Goal: Task Accomplishment & Management: Manage account settings

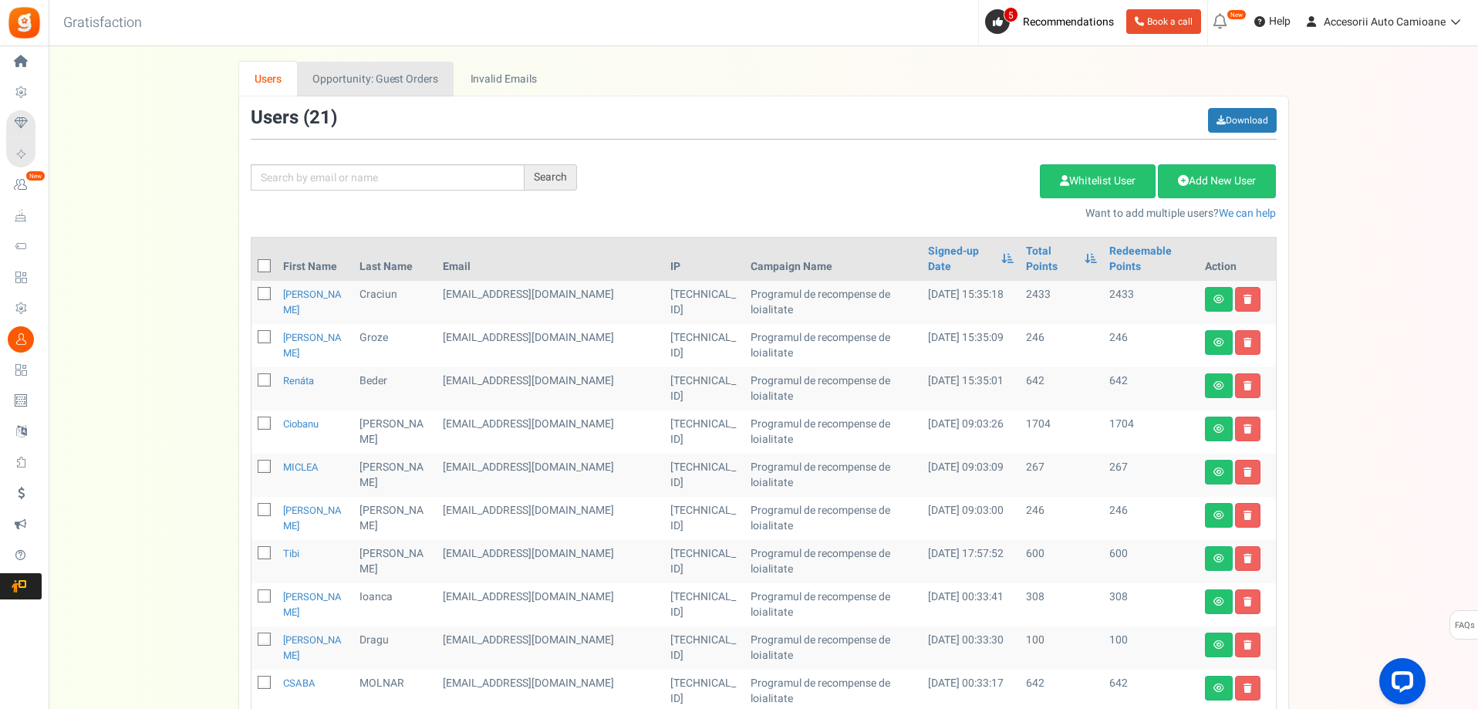
click at [359, 80] on link "Opportunity: Guest Orders" at bounding box center [375, 79] width 157 height 35
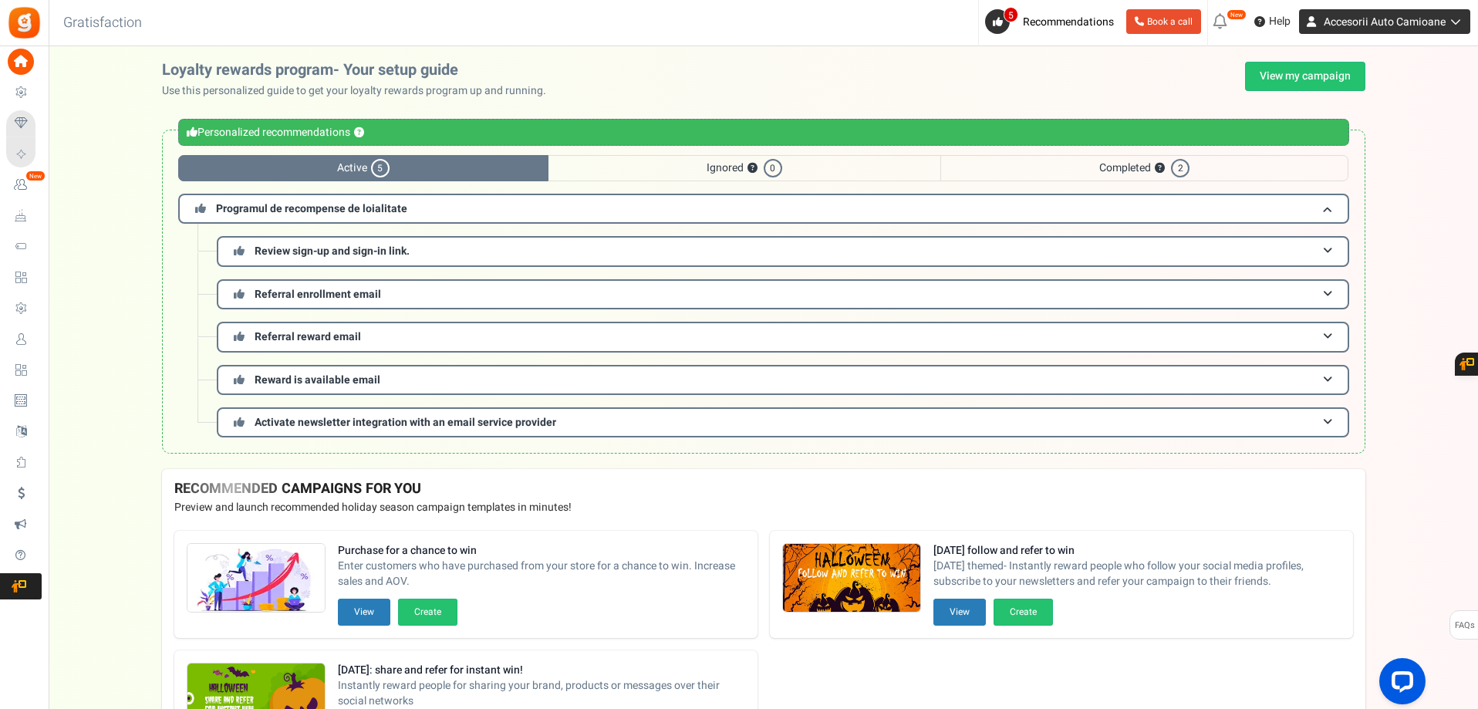
click at [1377, 29] on span "Accesorii Auto Camioane" at bounding box center [1385, 22] width 122 height 16
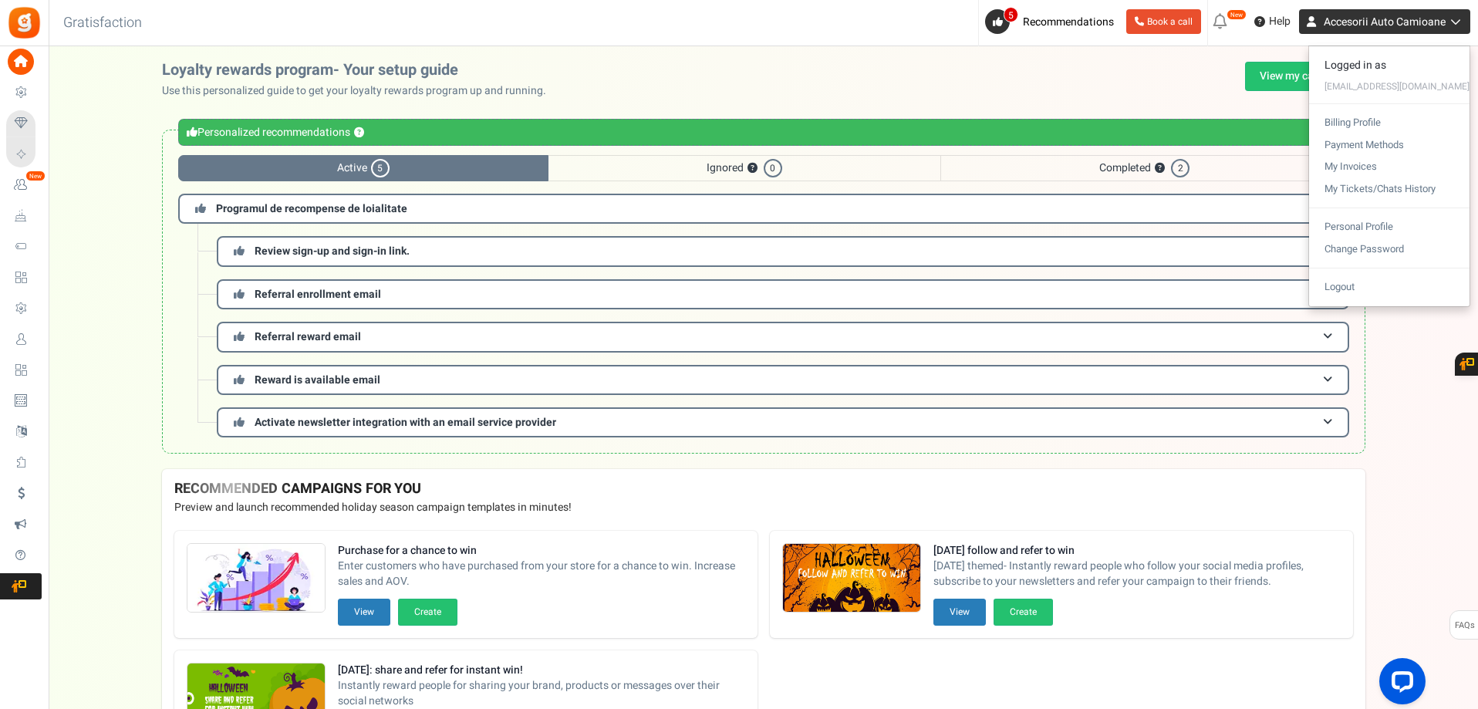
click at [1377, 29] on span "Accesorii Auto Camioane" at bounding box center [1385, 22] width 122 height 16
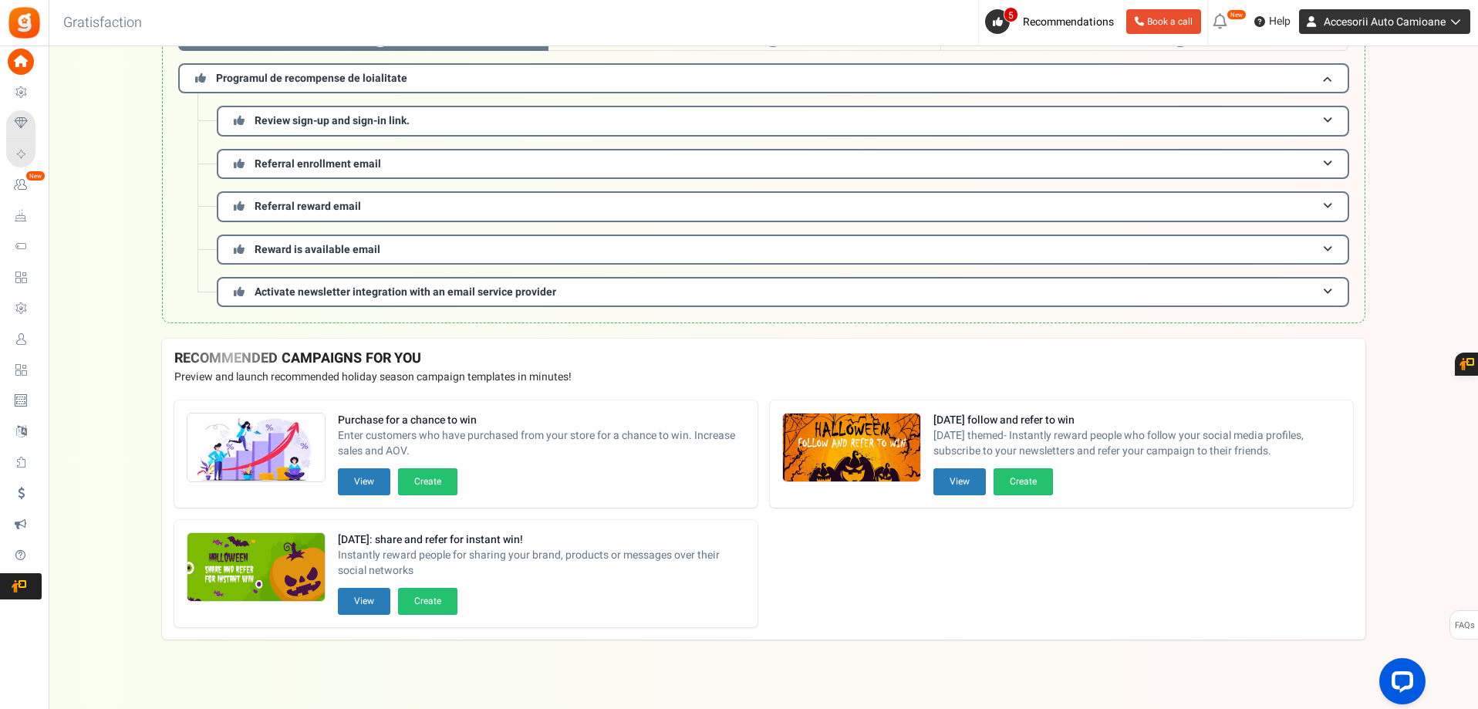
scroll to position [138, 0]
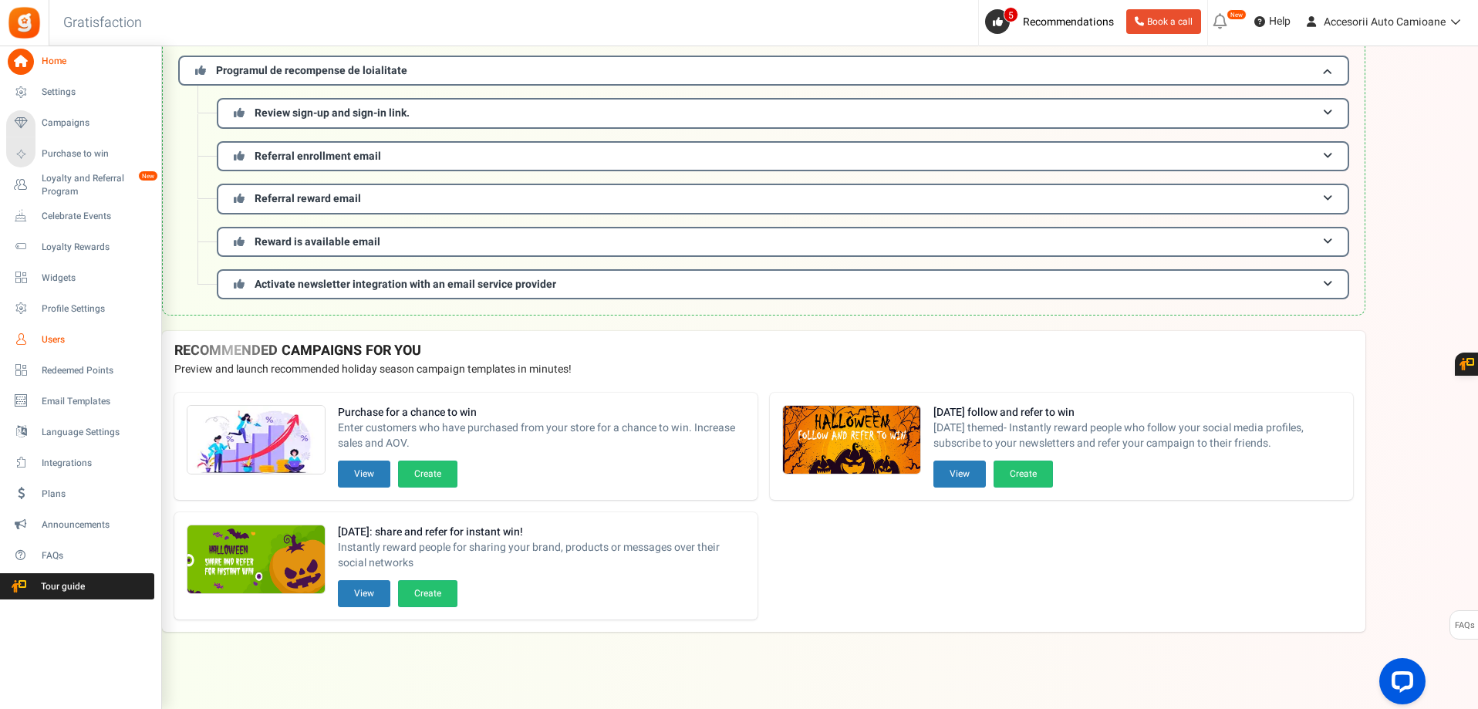
click at [52, 339] on span "Users" at bounding box center [96, 339] width 108 height 13
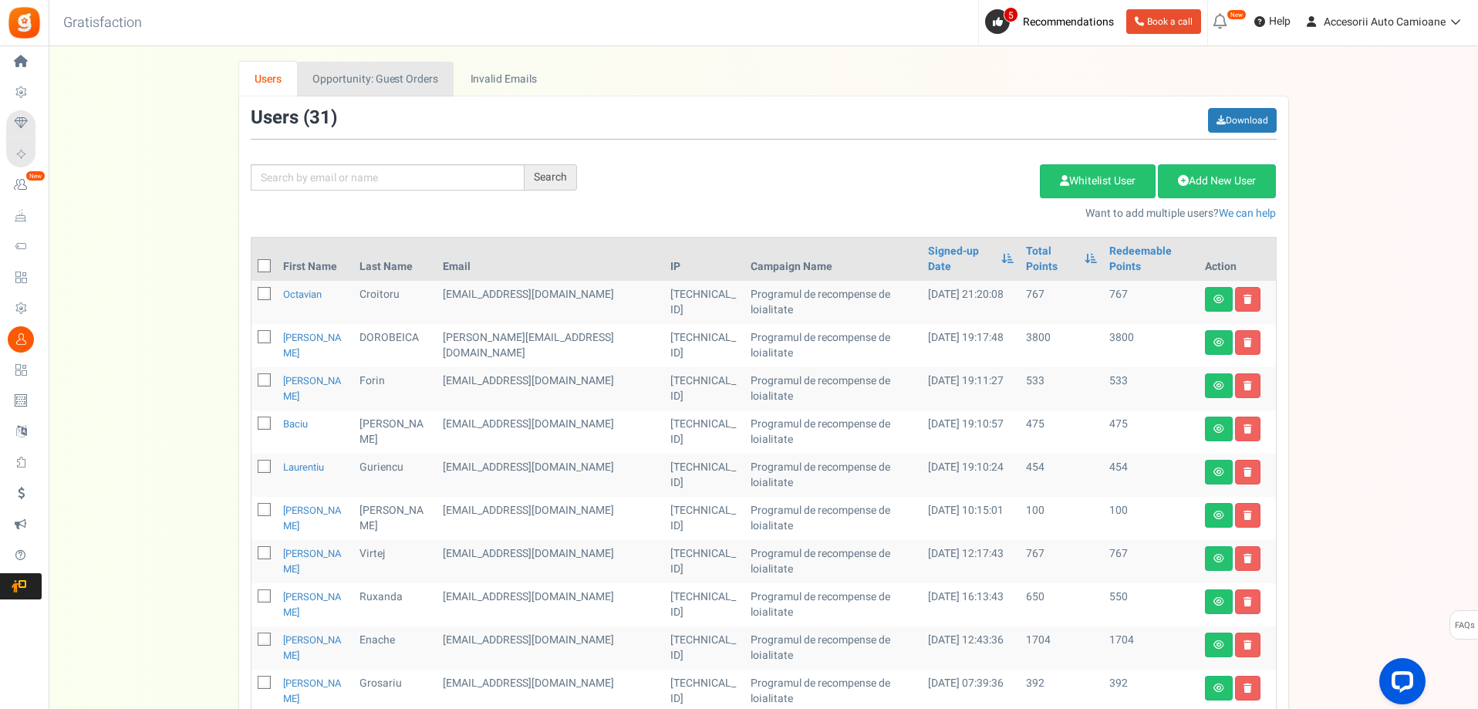
click at [387, 83] on link "Opportunity: Guest Orders" at bounding box center [375, 79] width 157 height 35
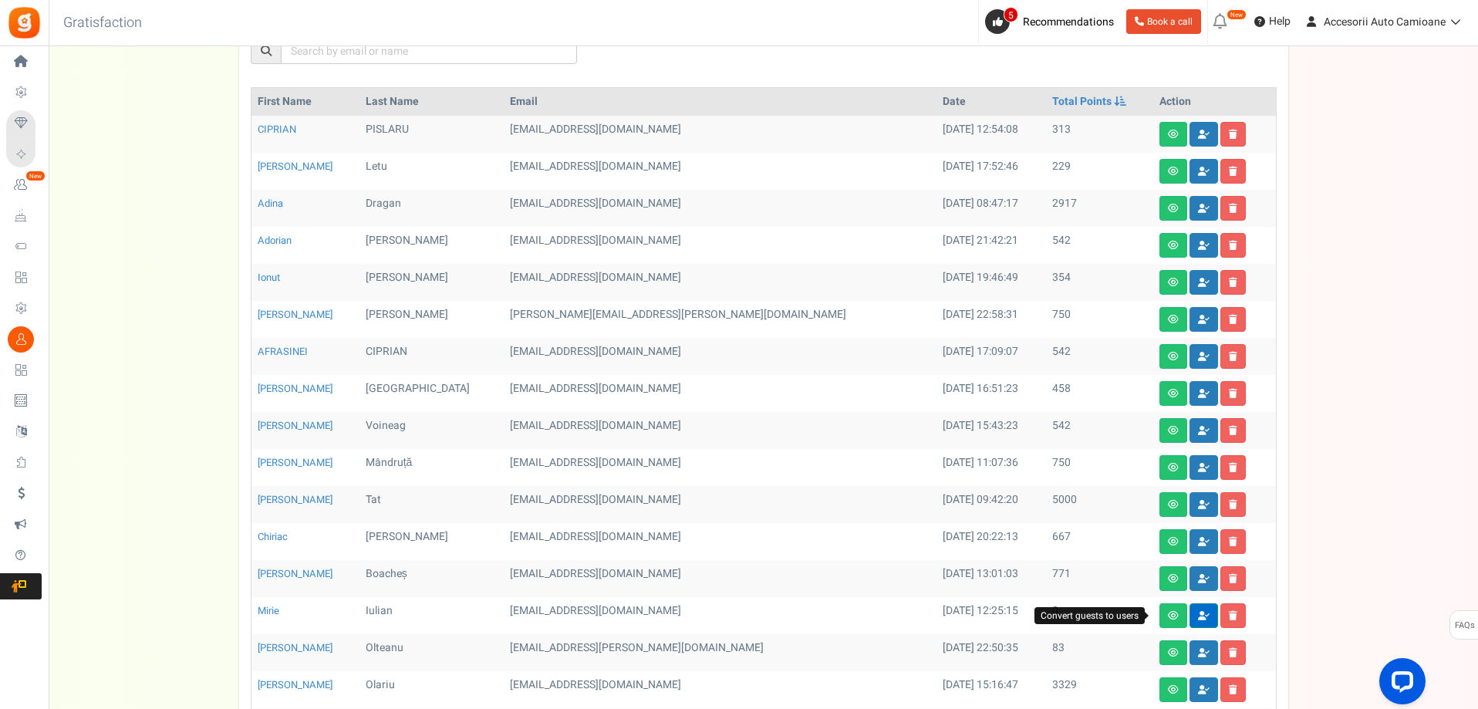
scroll to position [309, 0]
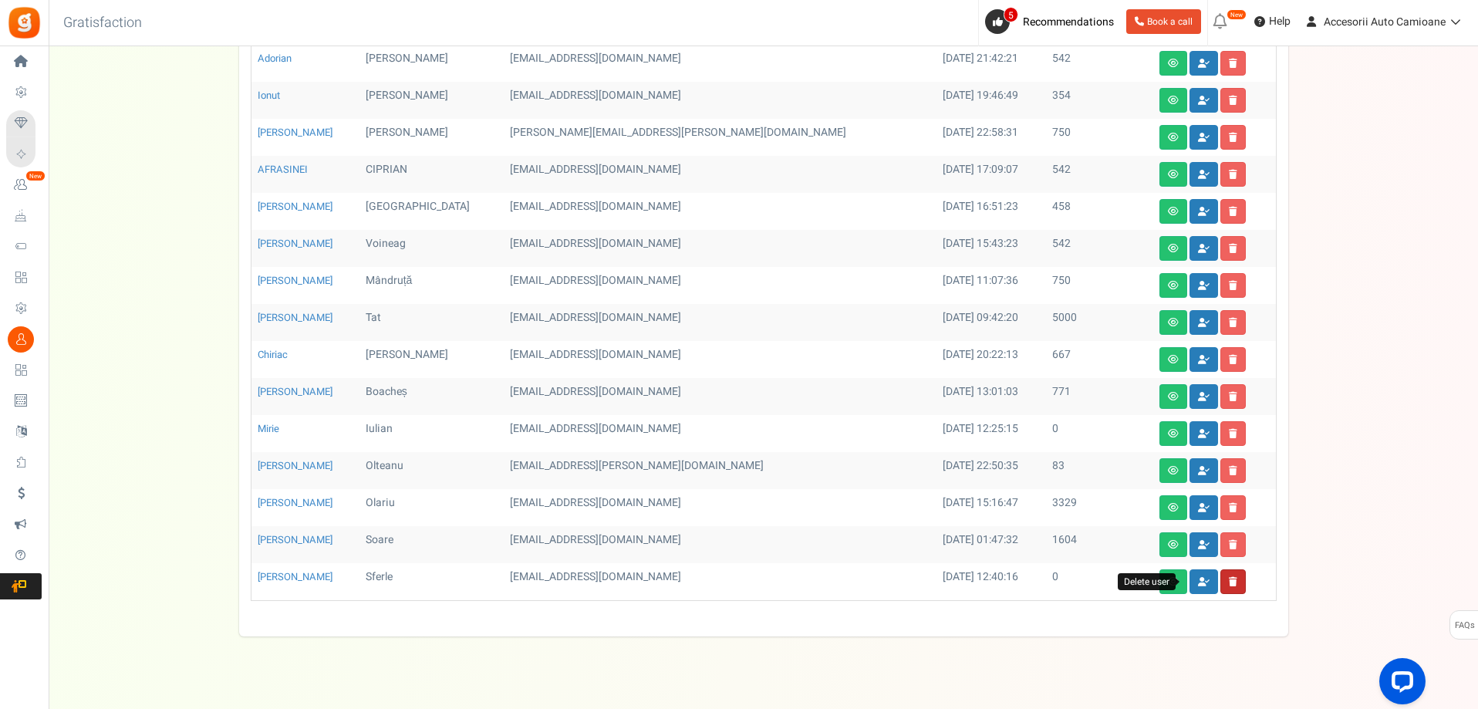
click at [1229, 583] on icon at bounding box center [1233, 581] width 8 height 9
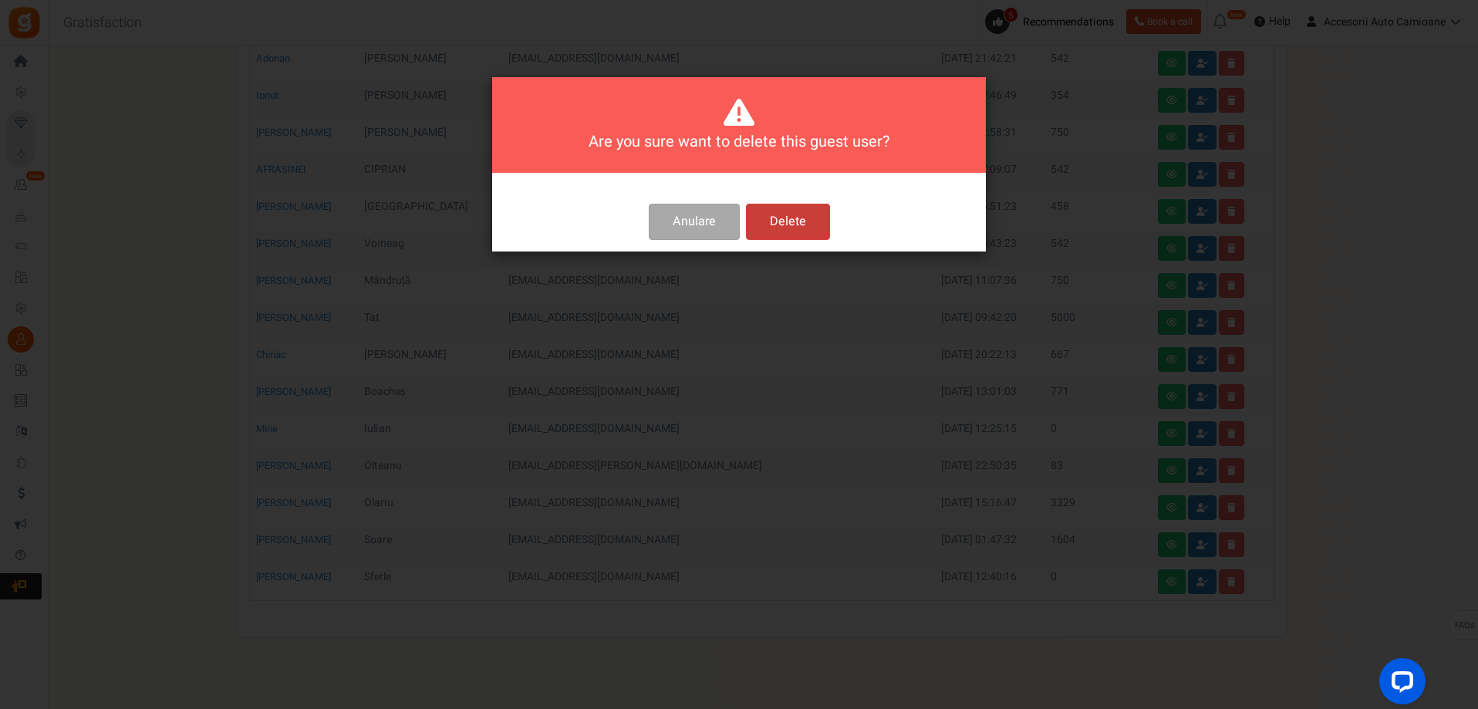
click at [794, 231] on button "Delete" at bounding box center [788, 222] width 84 height 36
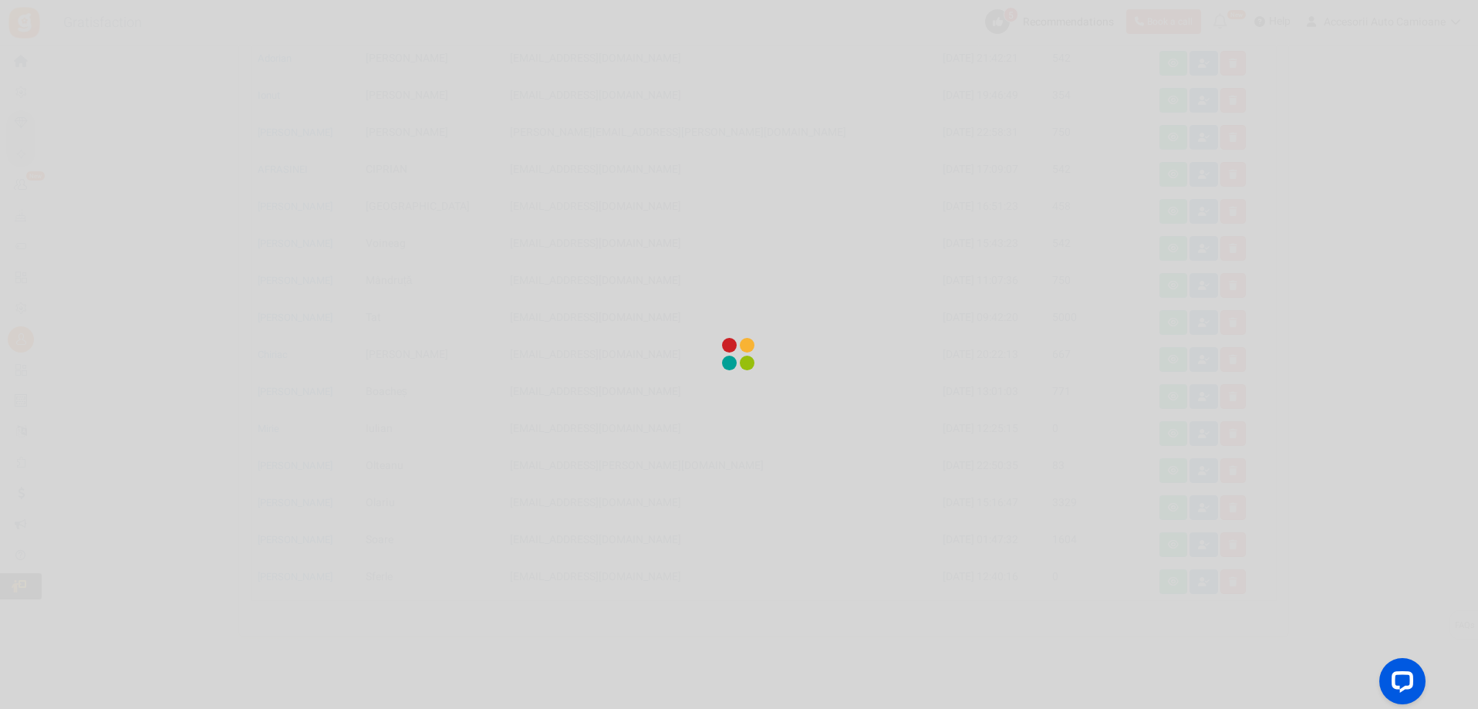
scroll to position [292, 0]
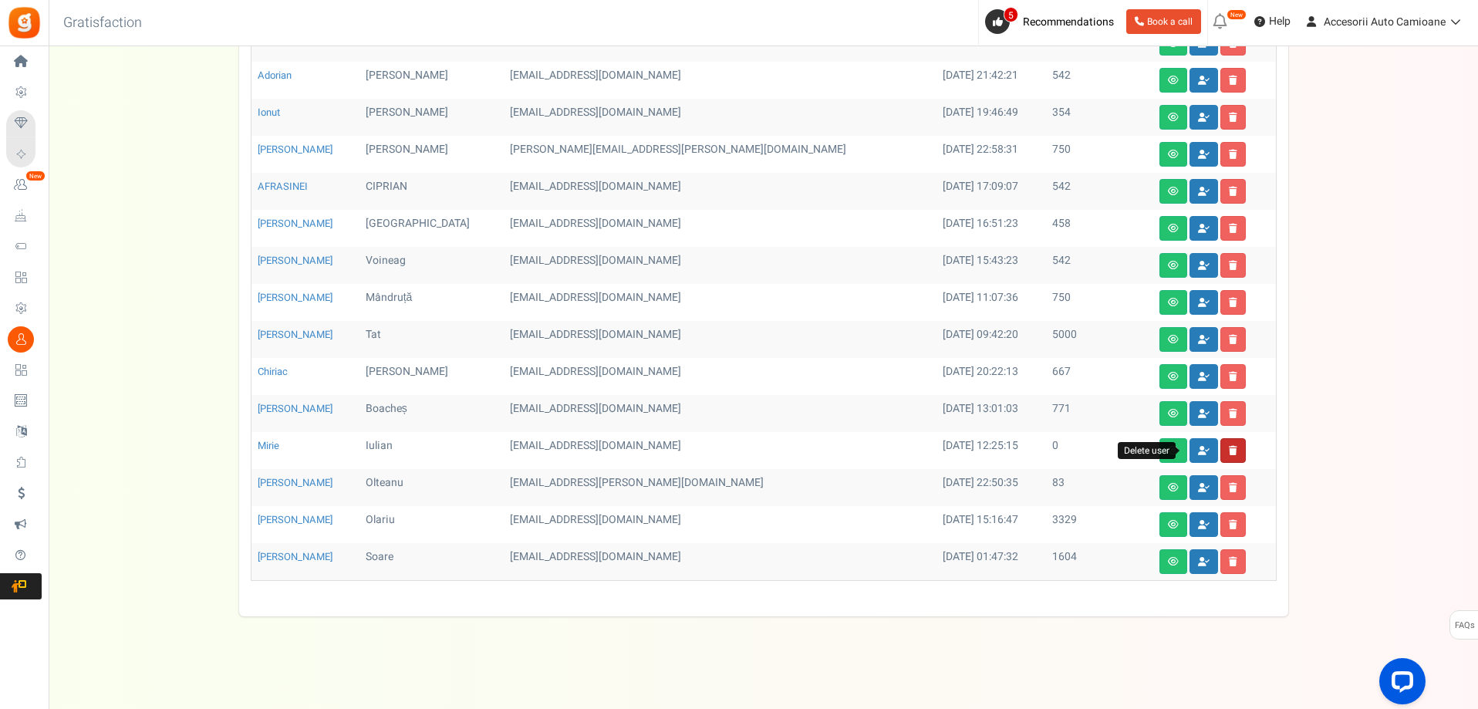
click at [1221, 438] on link at bounding box center [1233, 450] width 25 height 25
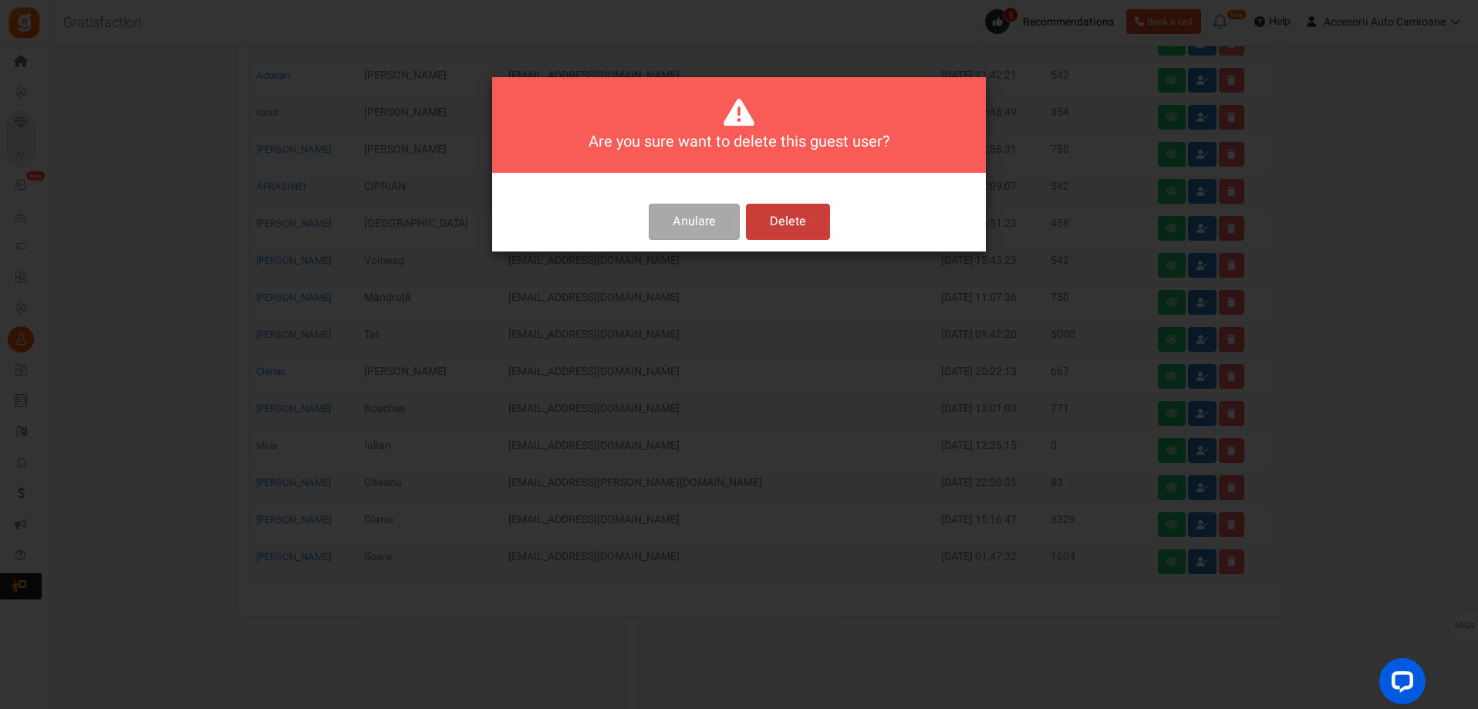
click at [788, 235] on button "Delete" at bounding box center [788, 222] width 84 height 36
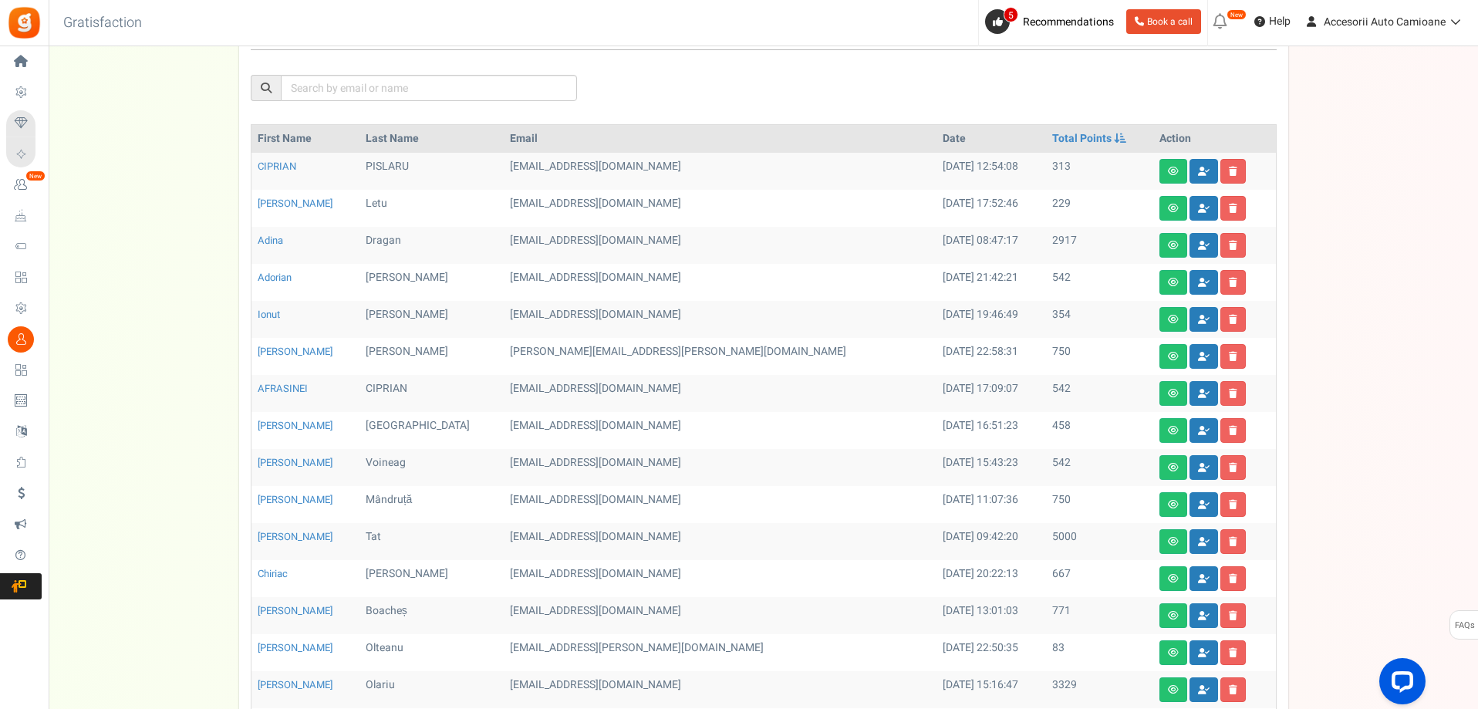
scroll to position [255, 0]
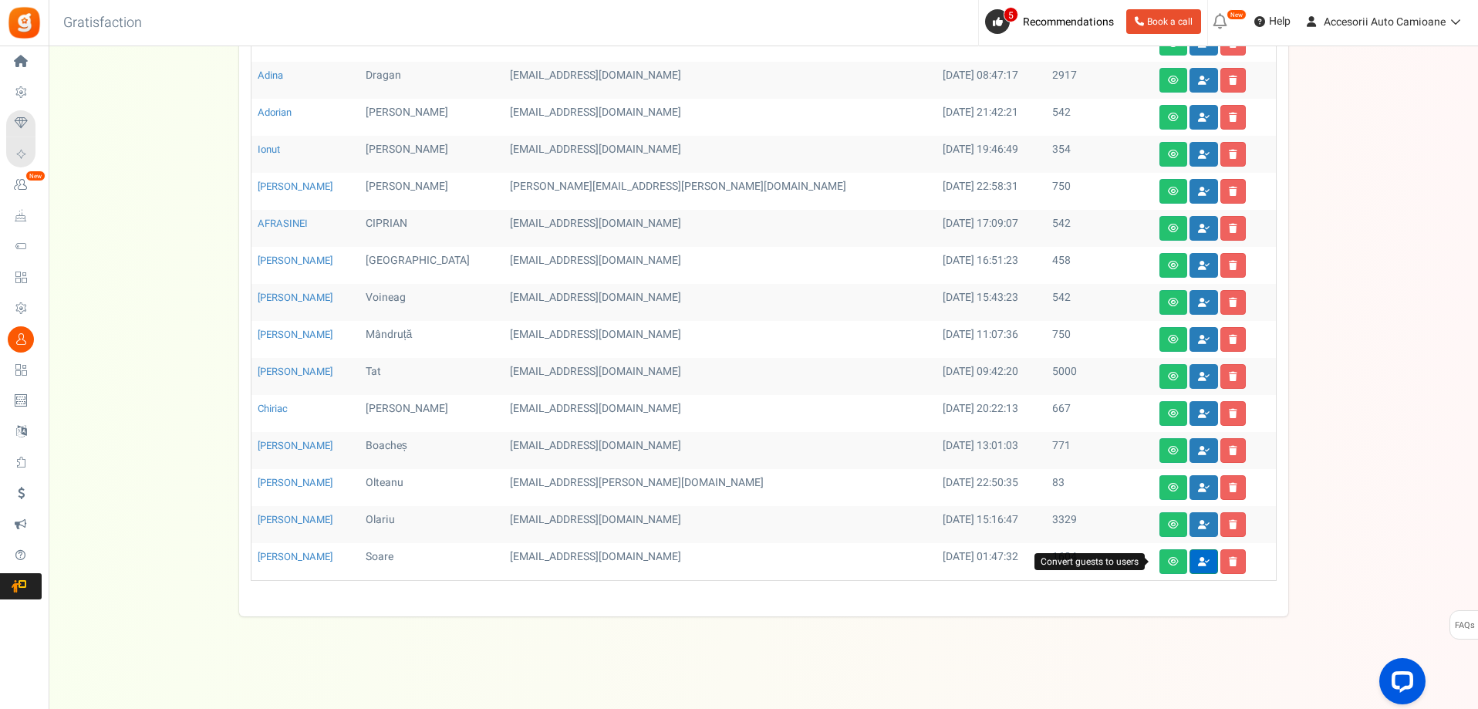
click at [1190, 572] on link at bounding box center [1204, 561] width 29 height 25
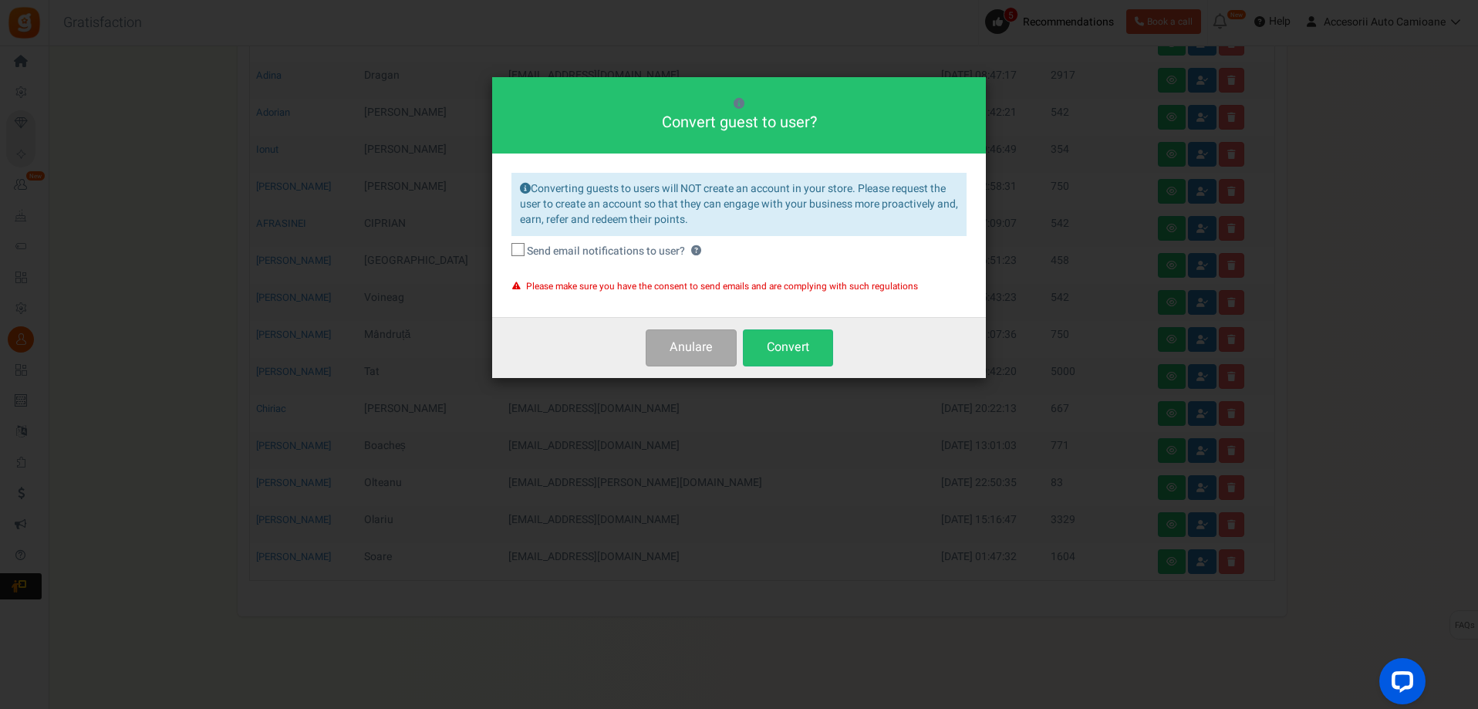
click at [525, 249] on label "Send email notifications to user? ?" at bounding box center [739, 251] width 455 height 15
click at [506, 249] on input "Send email notifications to user? ?" at bounding box center [501, 252] width 10 height 10
checkbox input "true"
click at [769, 351] on button "Convert" at bounding box center [788, 347] width 90 height 36
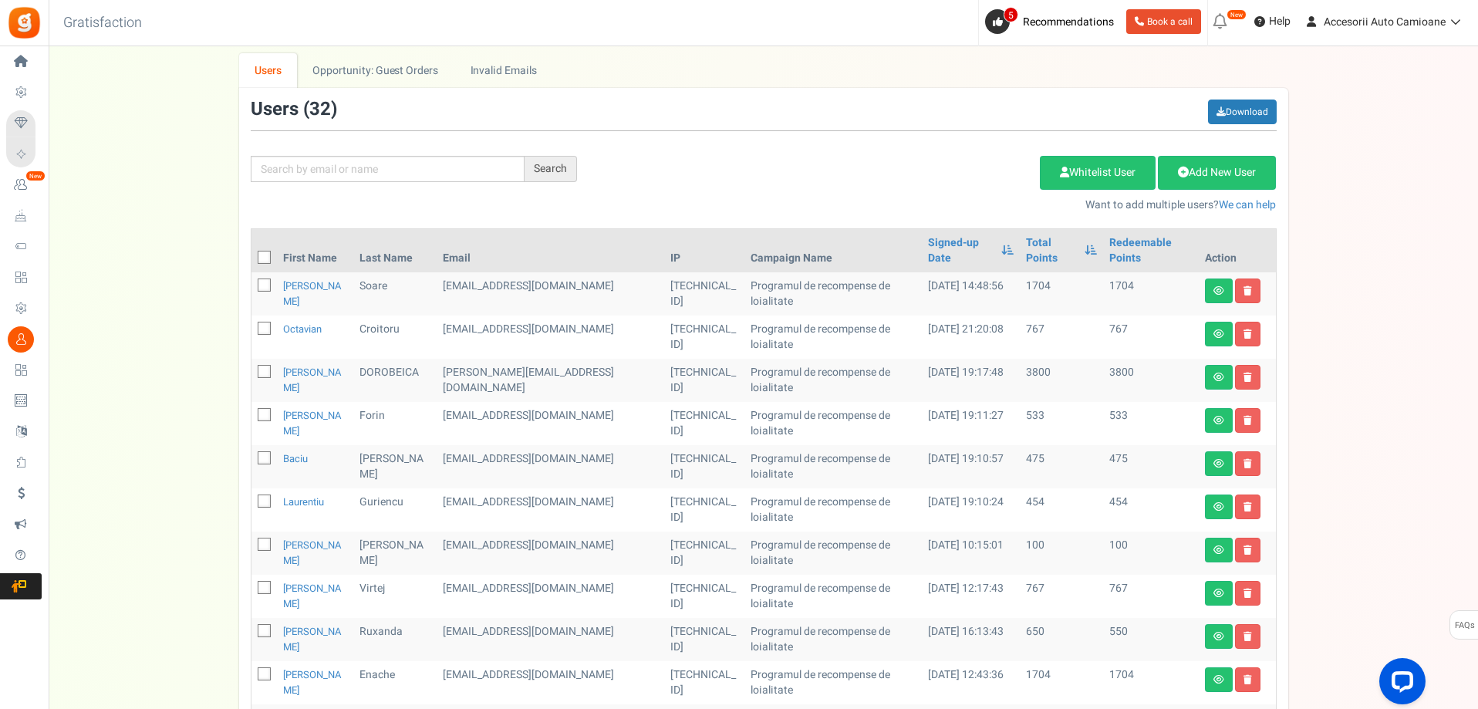
scroll to position [0, 0]
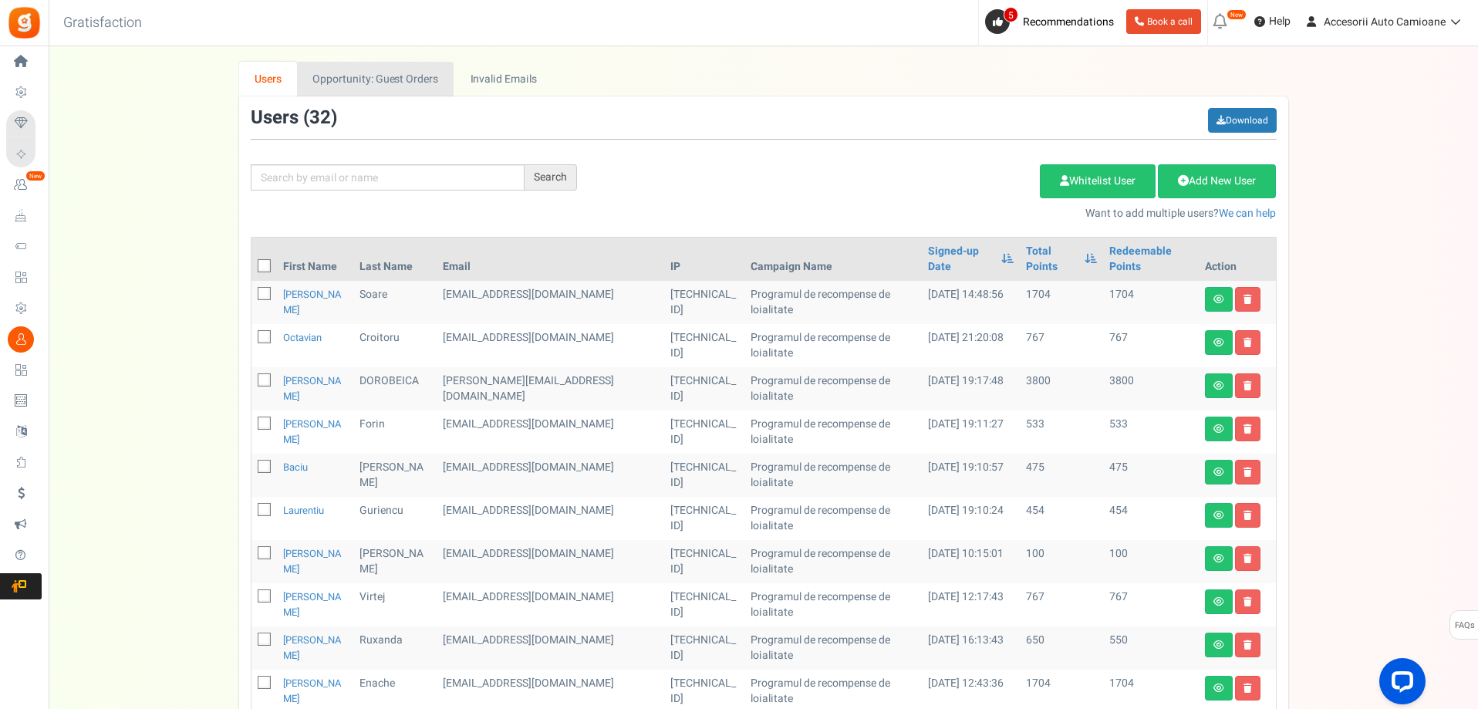
click at [387, 75] on link "Opportunity: Guest Orders" at bounding box center [375, 79] width 157 height 35
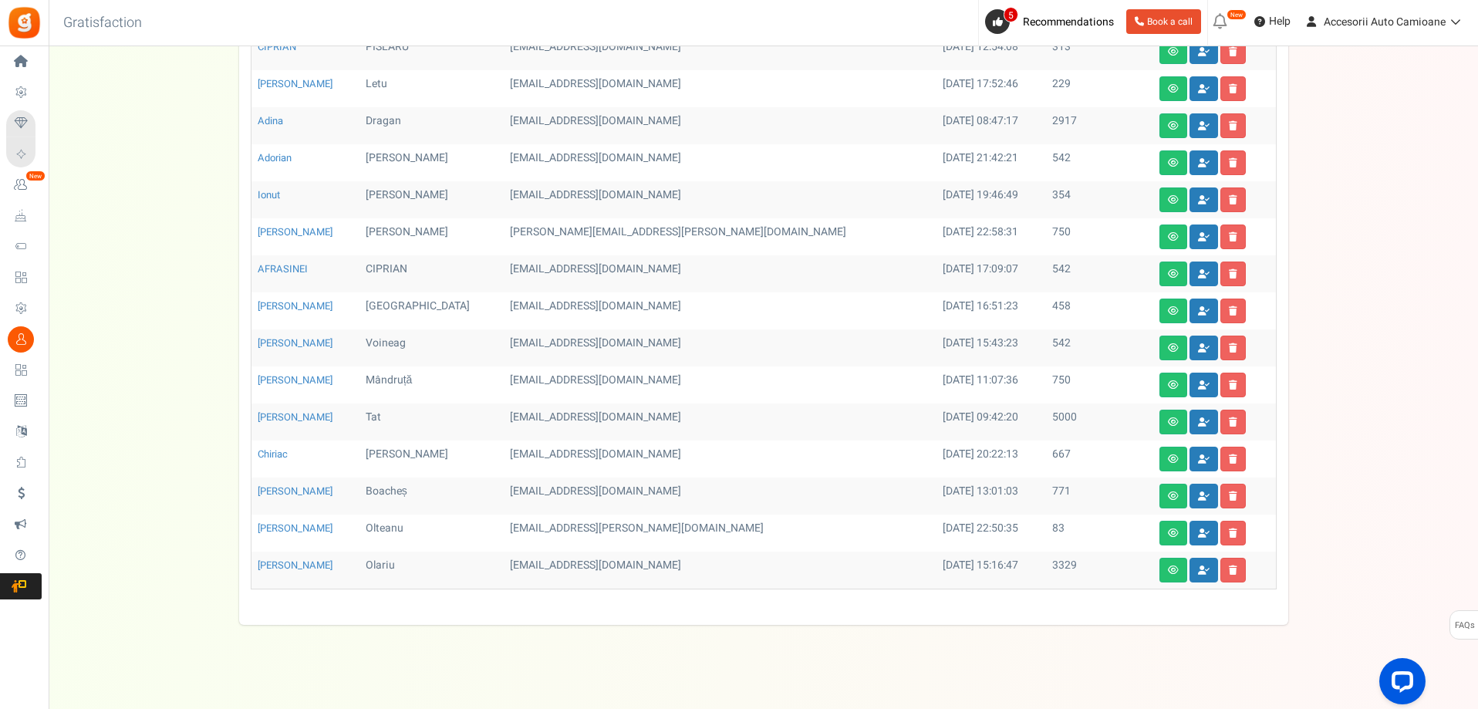
scroll to position [218, 0]
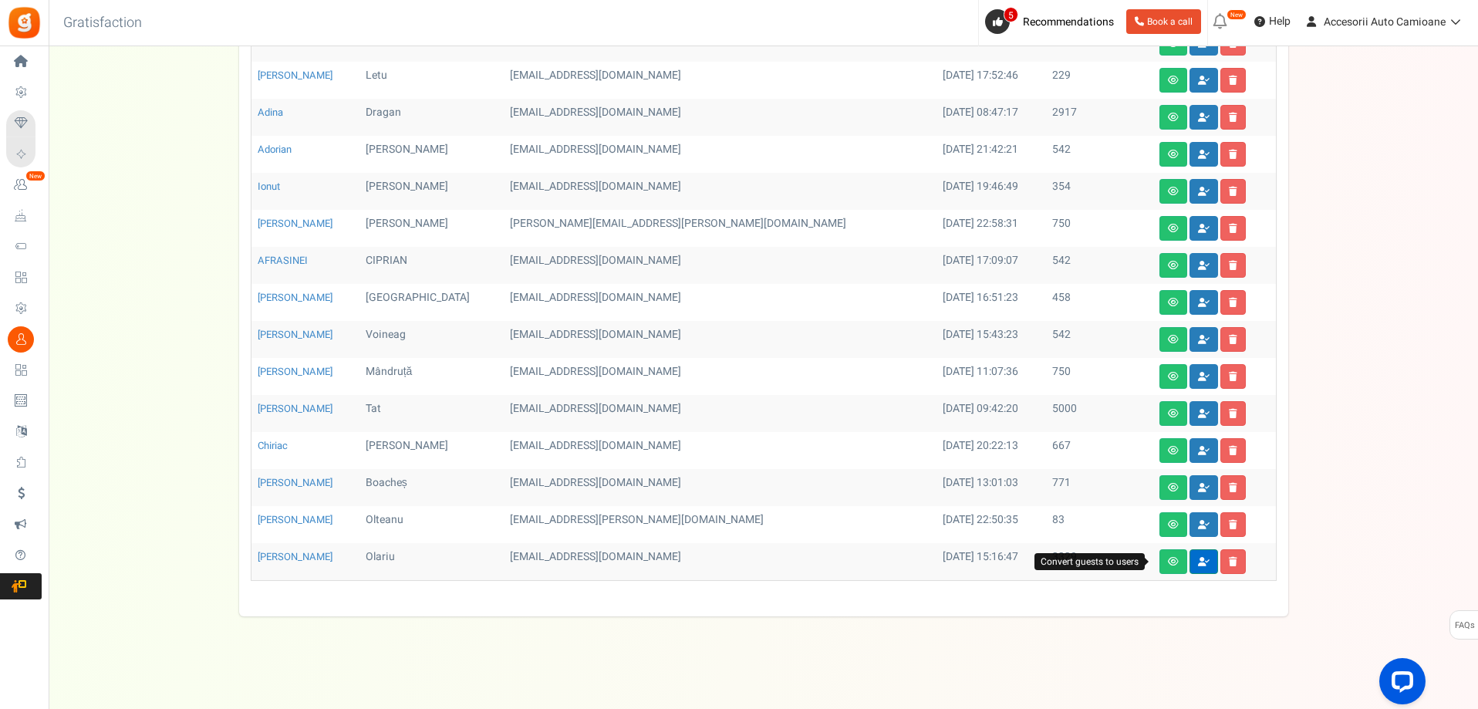
click at [1198, 566] on icon at bounding box center [1204, 561] width 12 height 9
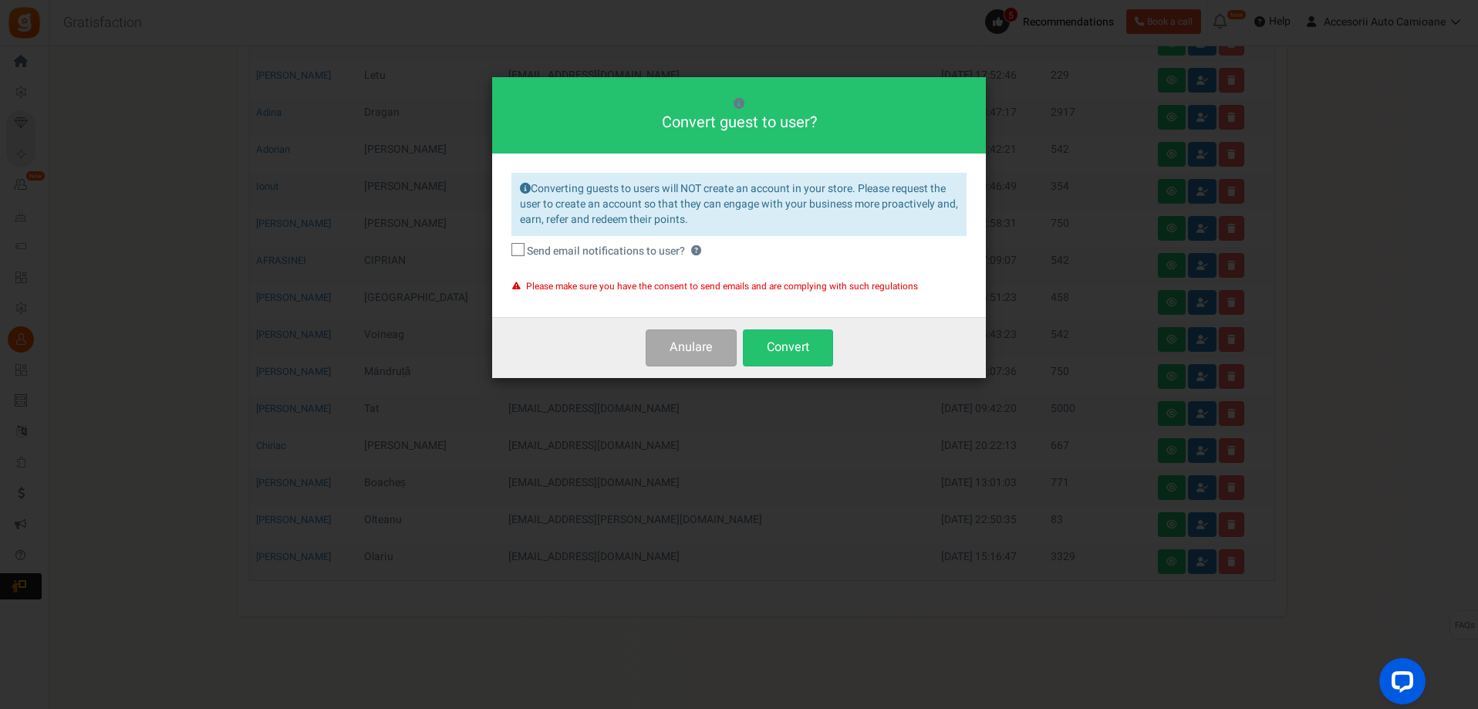
click at [516, 249] on icon at bounding box center [519, 250] width 10 height 10
click at [506, 249] on input "Send email notifications to user? ?" at bounding box center [501, 252] width 10 height 10
checkbox input "true"
click at [782, 353] on button "Convert" at bounding box center [788, 347] width 90 height 36
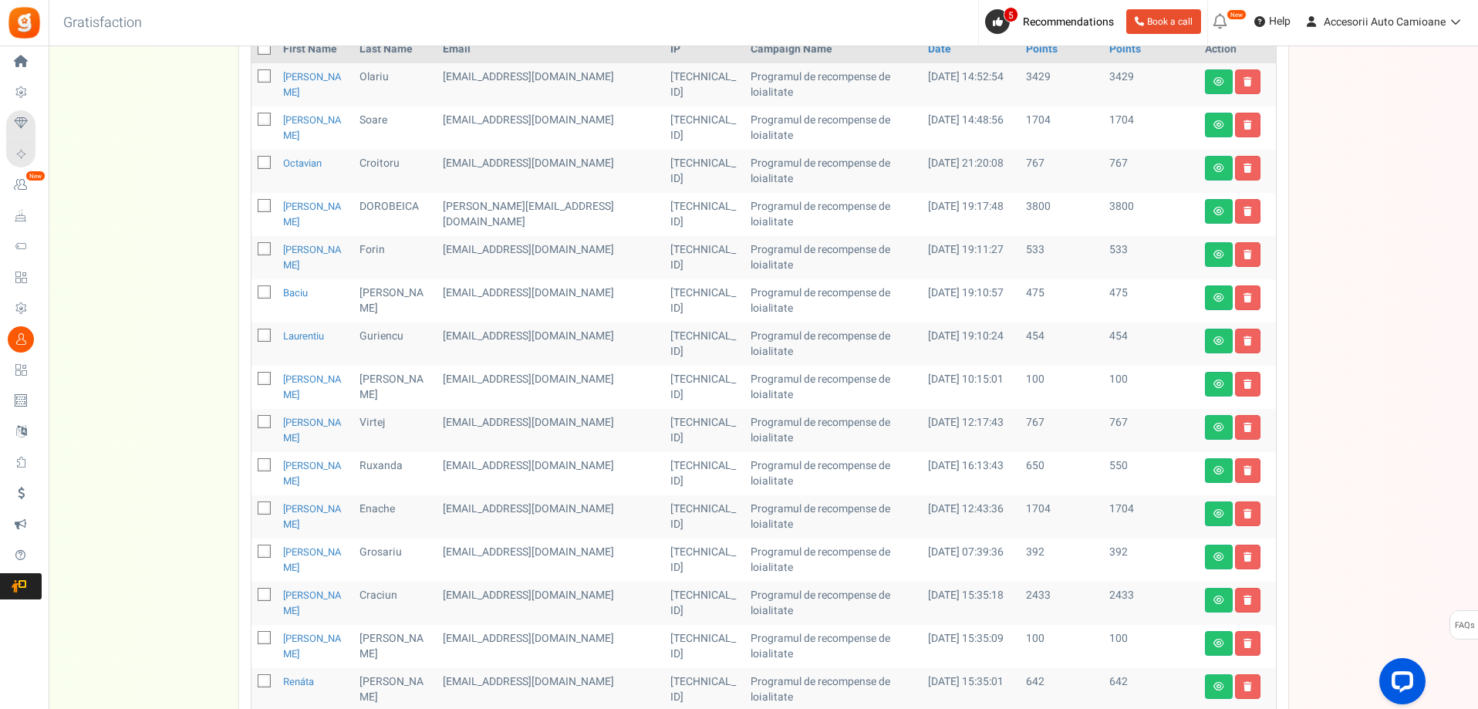
scroll to position [0, 0]
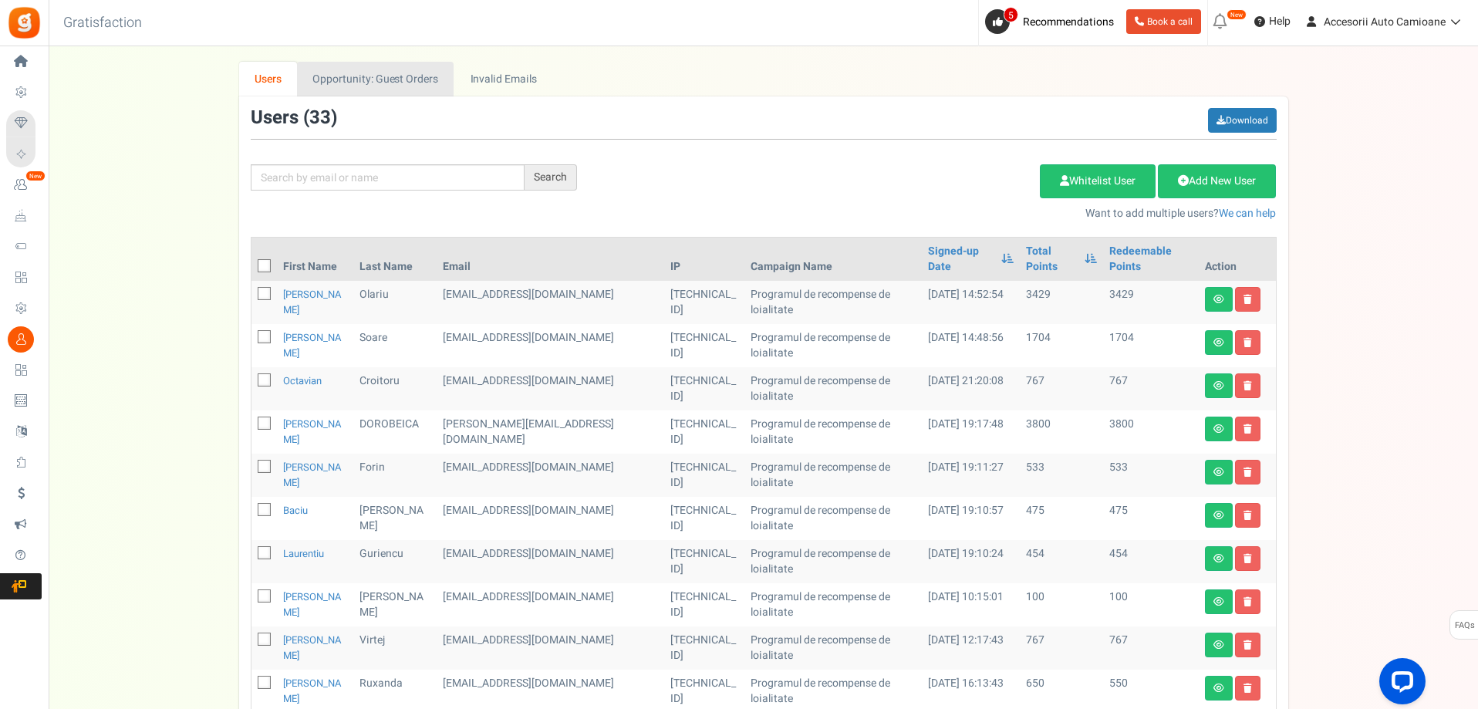
click at [373, 70] on link "Opportunity: Guest Orders" at bounding box center [375, 79] width 157 height 35
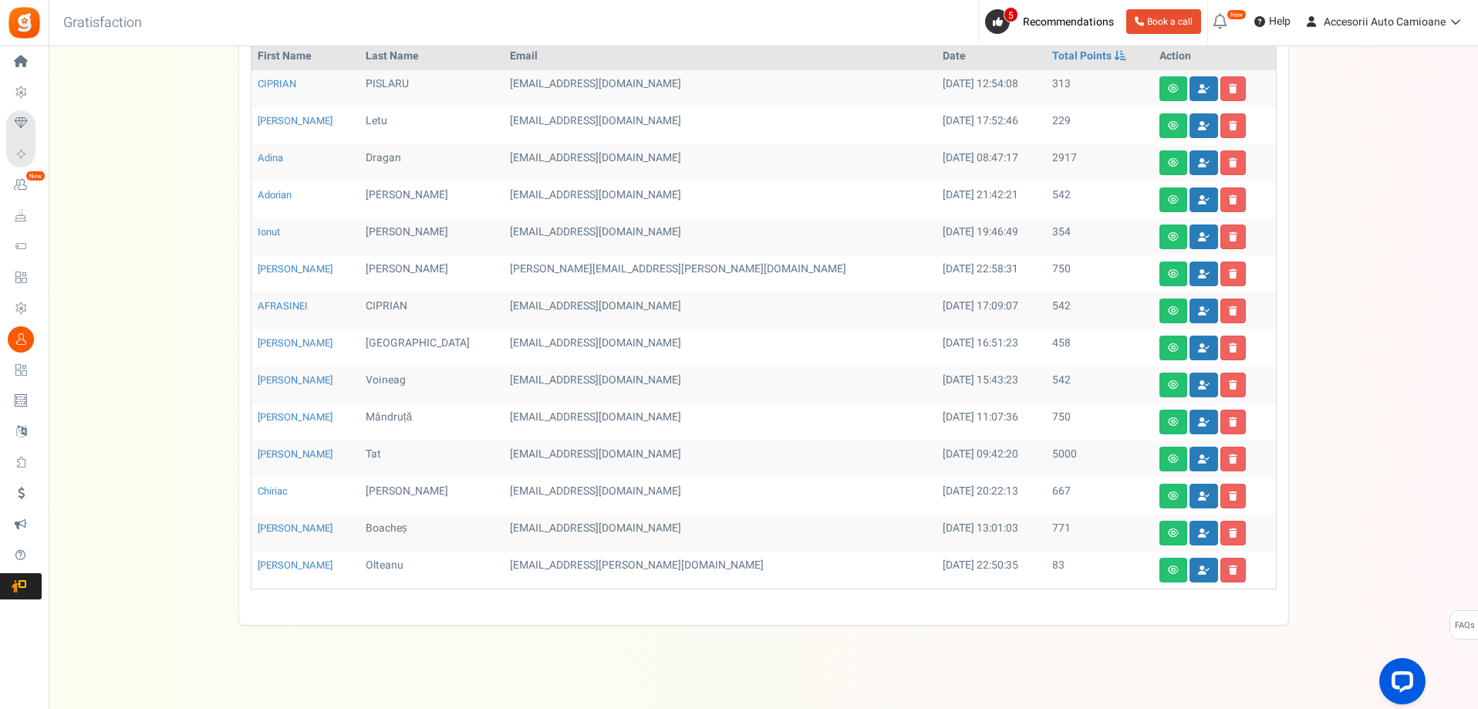
scroll to position [181, 0]
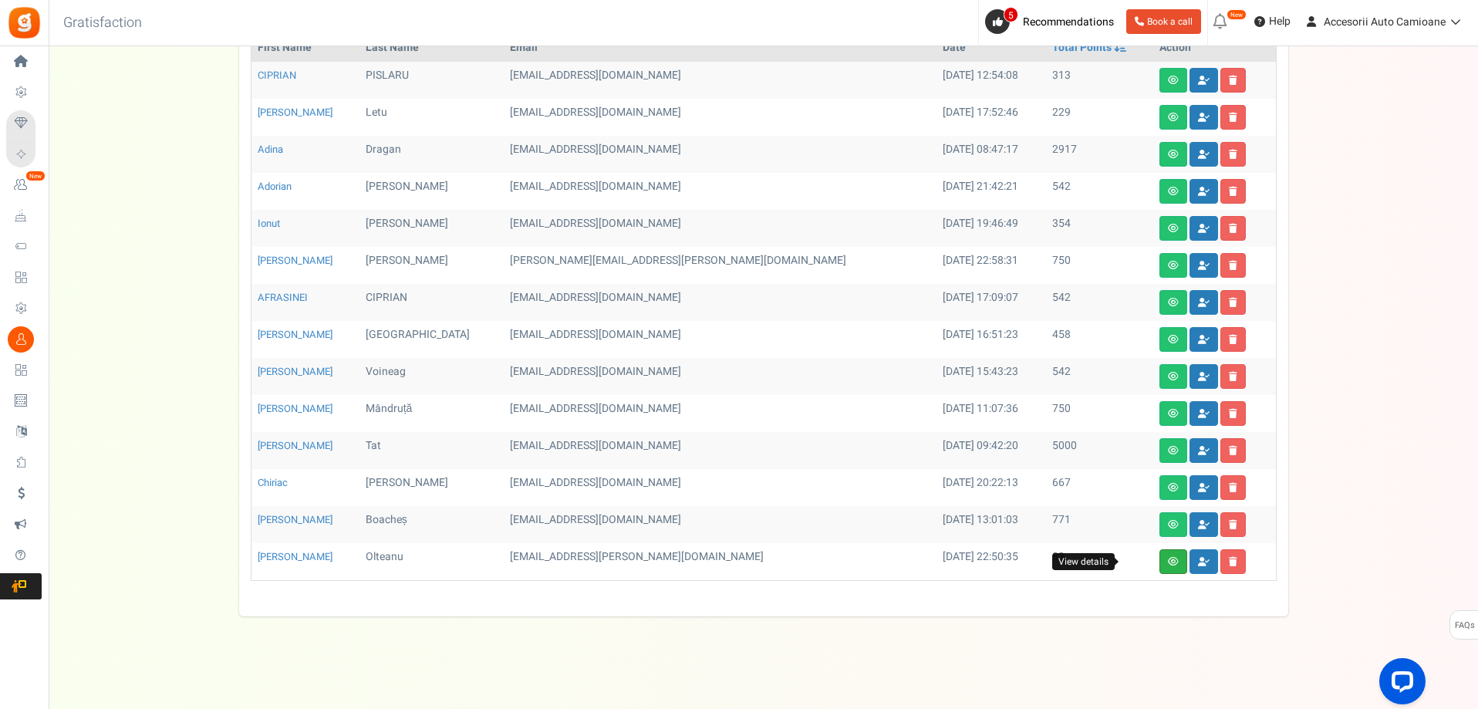
click at [1168, 566] on icon at bounding box center [1173, 561] width 11 height 9
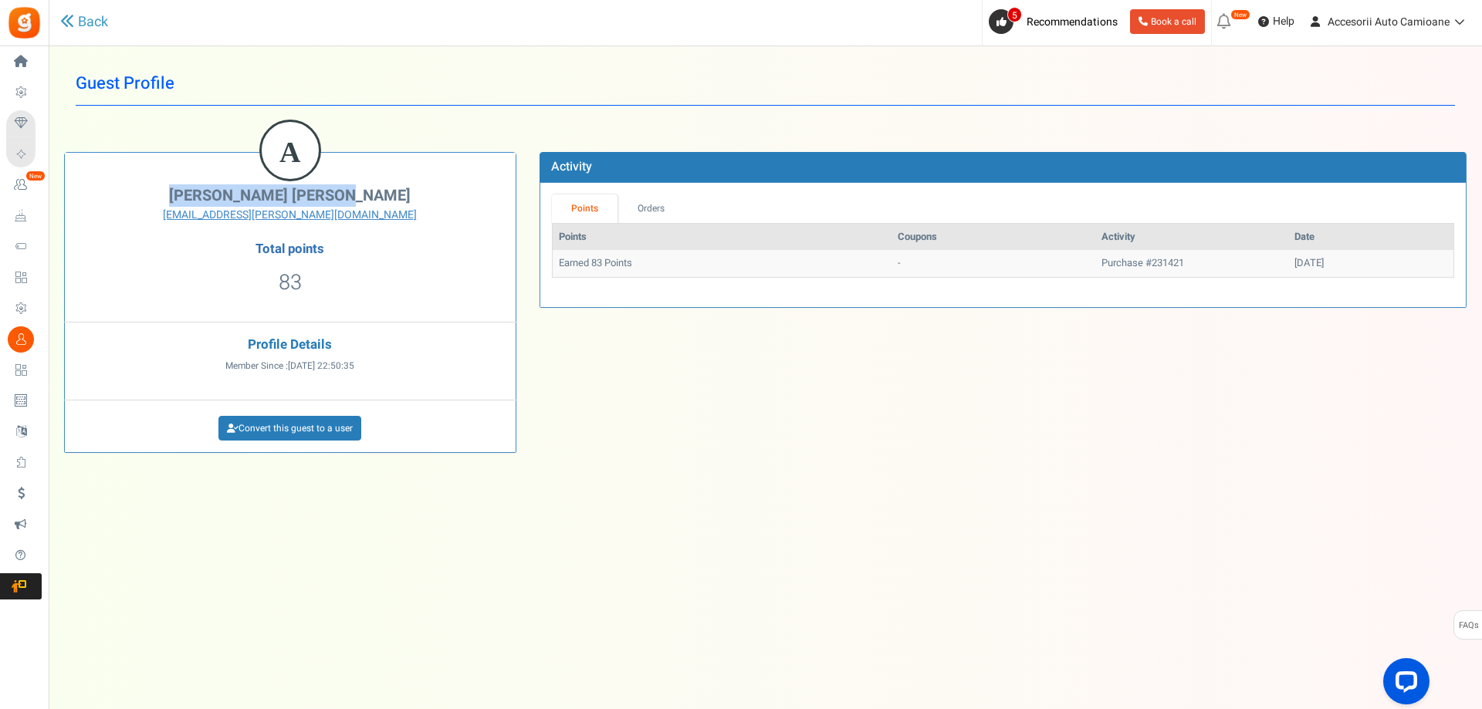
drag, startPoint x: 365, startPoint y: 191, endPoint x: 221, endPoint y: 194, distance: 144.3
click at [221, 194] on h2 "Adrian Iulian Olteanu" at bounding box center [289, 196] width 427 height 17
copy span "Adrian Iulian Olteanu"
click at [86, 26] on link "Back" at bounding box center [84, 22] width 48 height 20
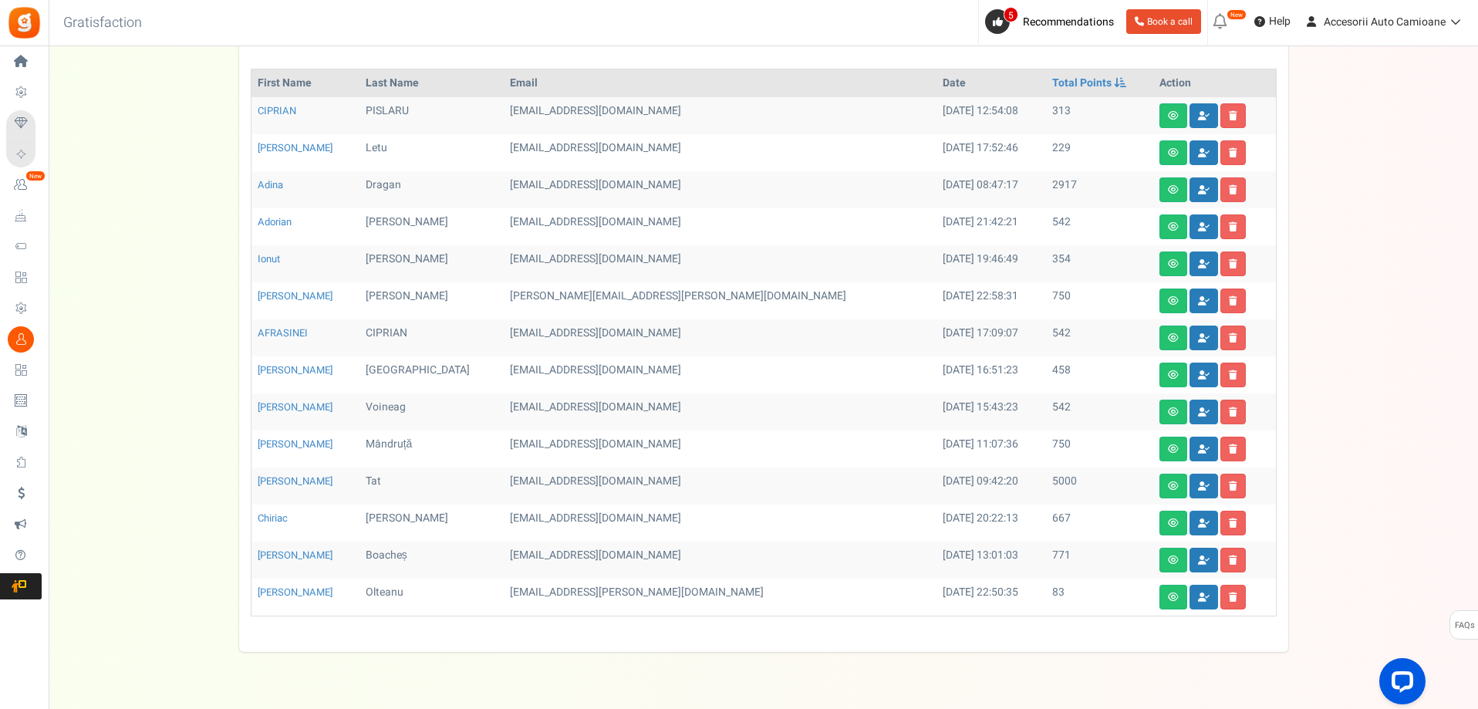
scroll to position [181, 0]
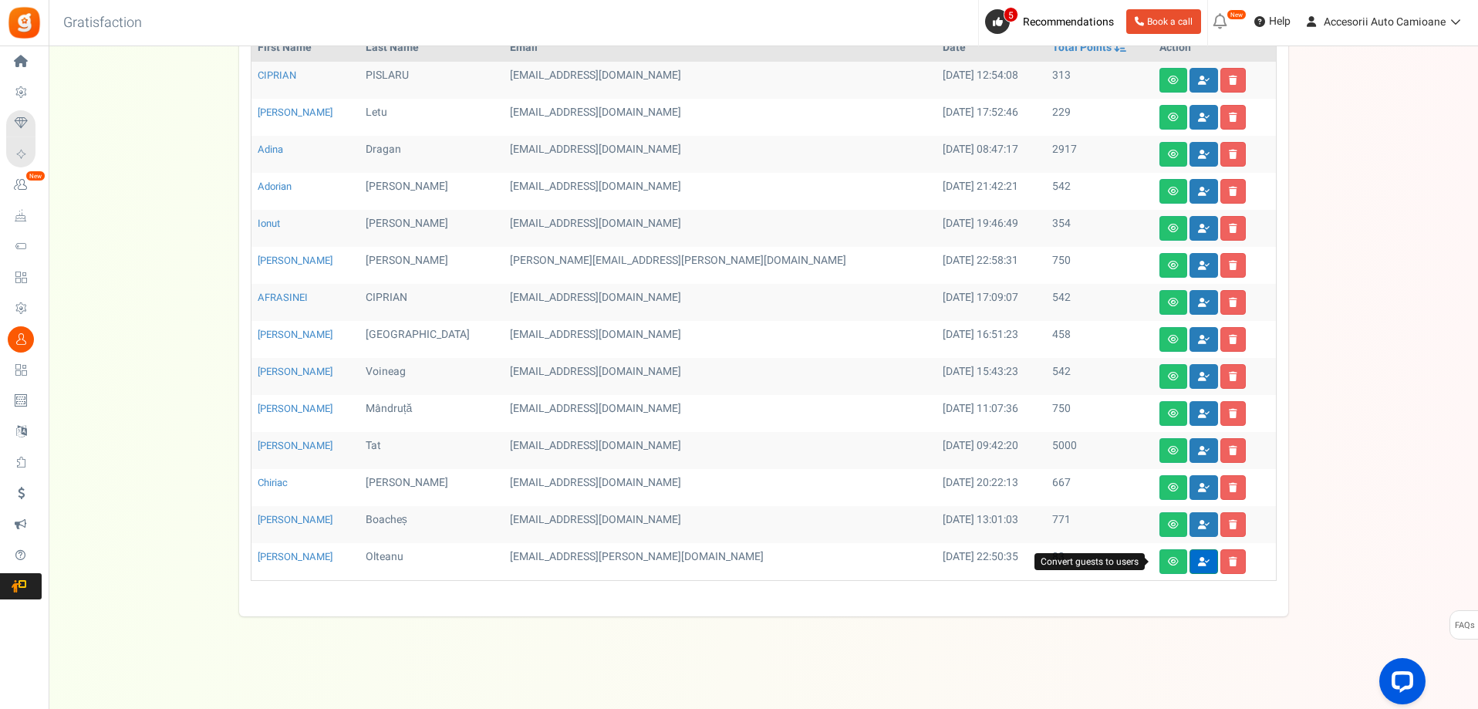
click at [1198, 563] on icon at bounding box center [1204, 561] width 12 height 9
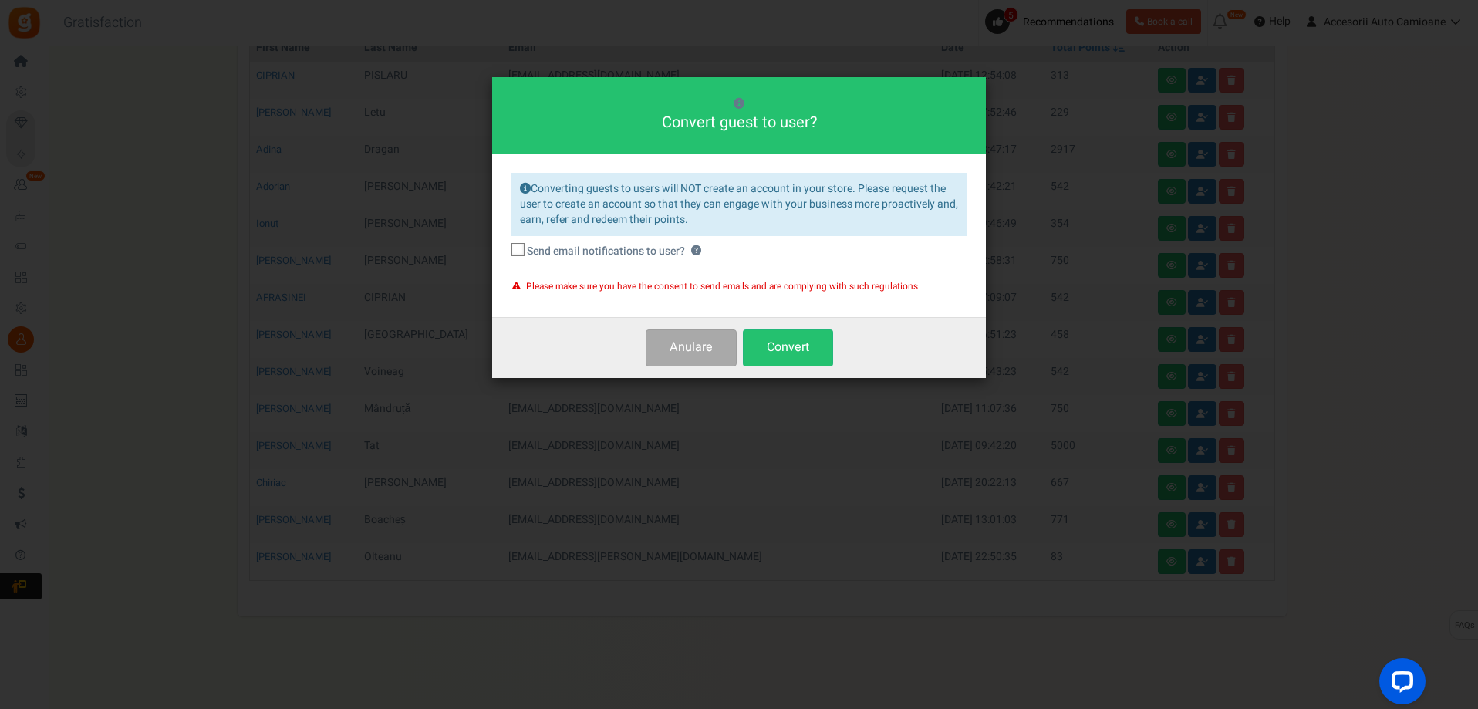
click at [518, 255] on icon at bounding box center [519, 250] width 10 height 10
click at [506, 255] on input "Send email notifications to user? ?" at bounding box center [501, 252] width 10 height 10
checkbox input "true"
click at [782, 348] on button "Convert" at bounding box center [788, 347] width 90 height 36
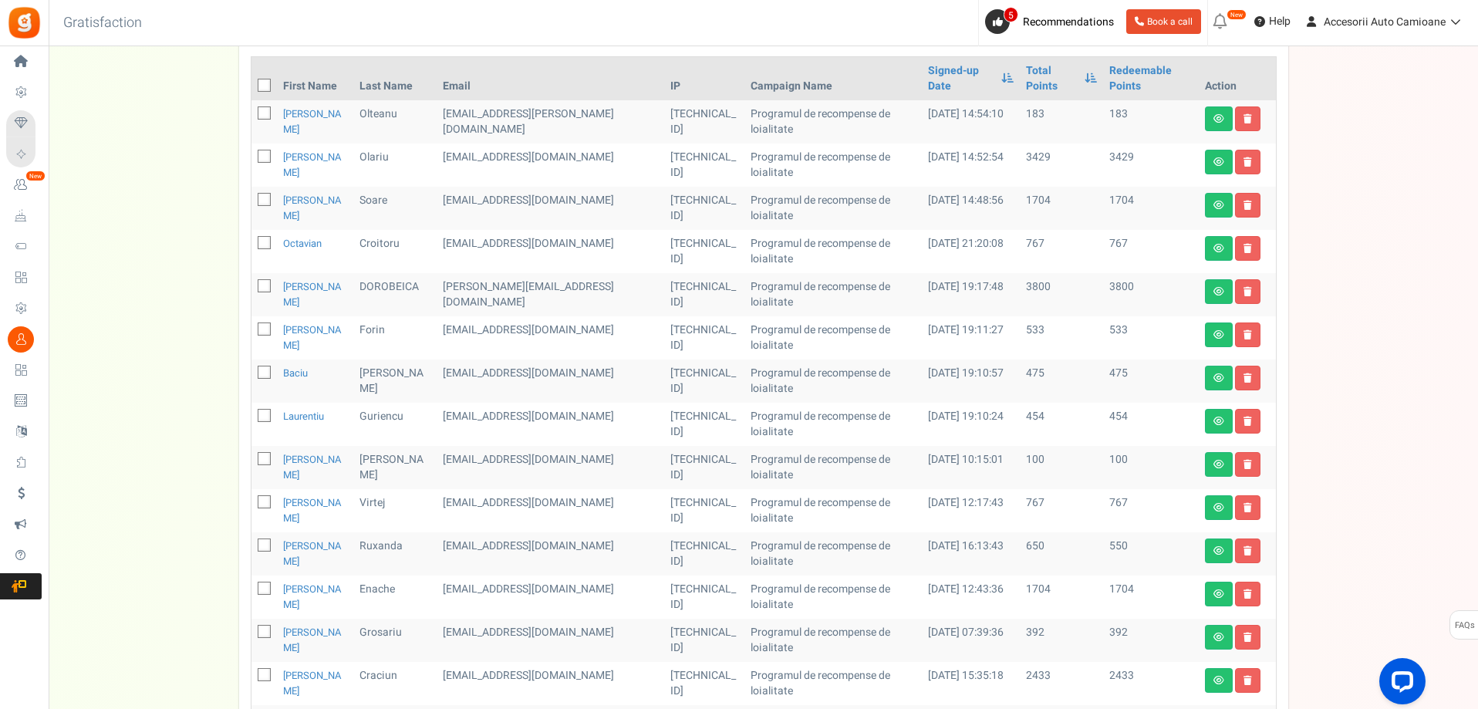
scroll to position [0, 0]
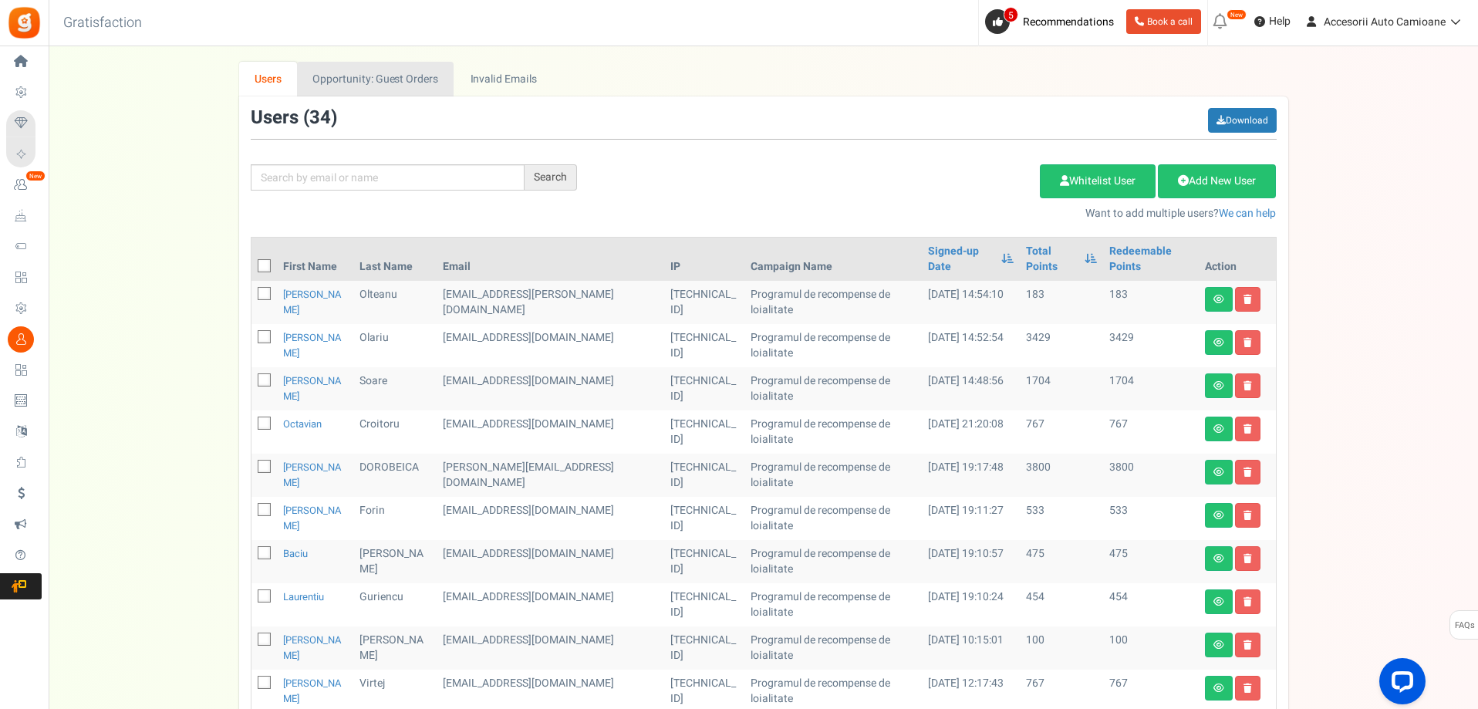
click at [400, 78] on link "Opportunity: Guest Orders" at bounding box center [375, 79] width 157 height 35
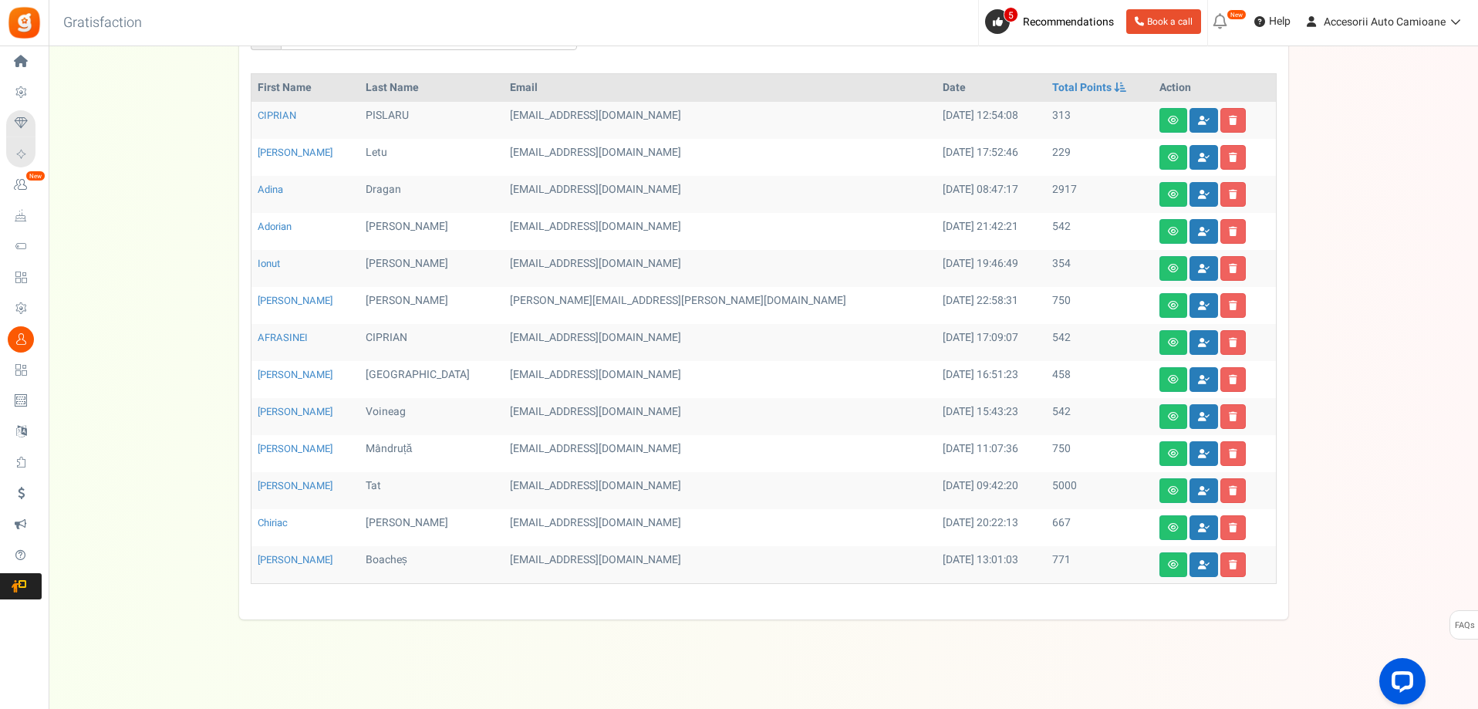
scroll to position [144, 0]
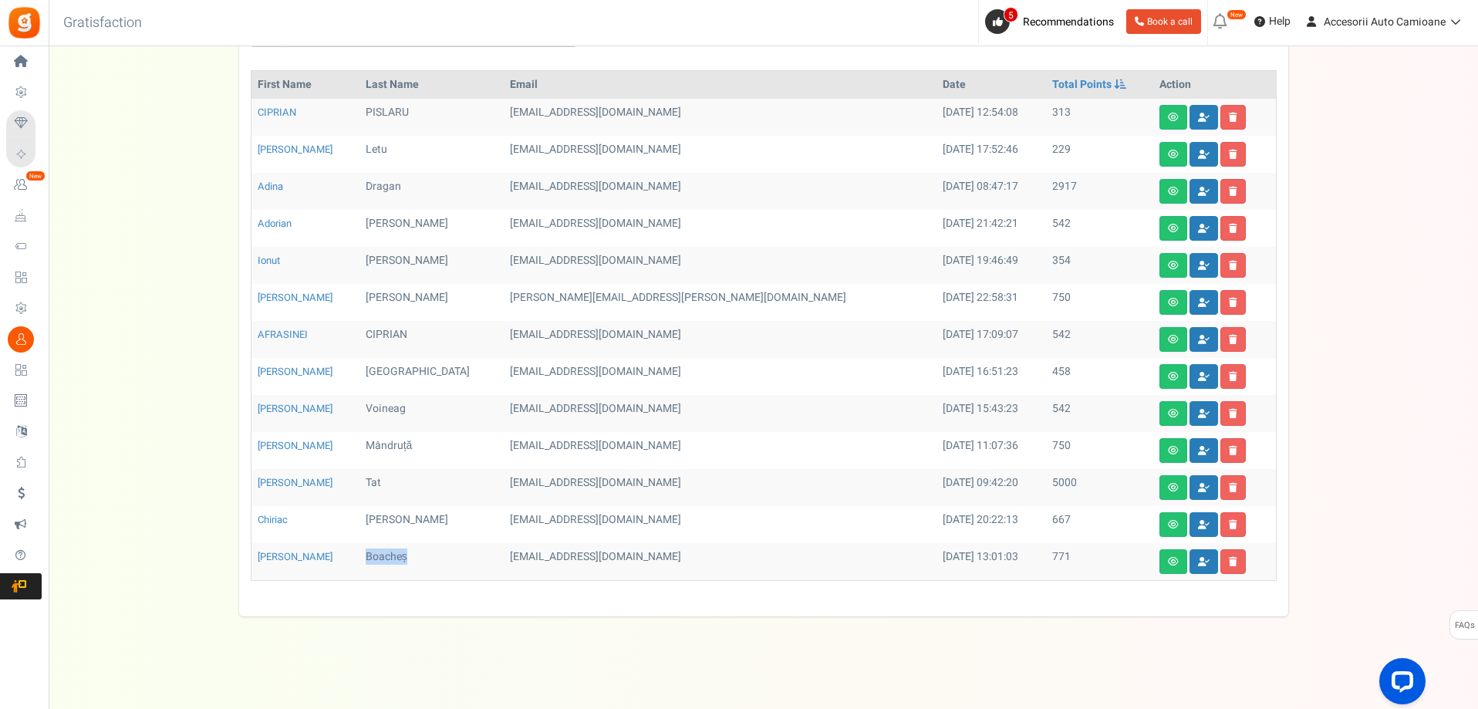
drag, startPoint x: 409, startPoint y: 562, endPoint x: 363, endPoint y: 560, distance: 45.6
click at [363, 560] on td "Boacheș" at bounding box center [432, 561] width 144 height 37
copy td "Boacheș"
click at [1190, 567] on link at bounding box center [1204, 561] width 29 height 25
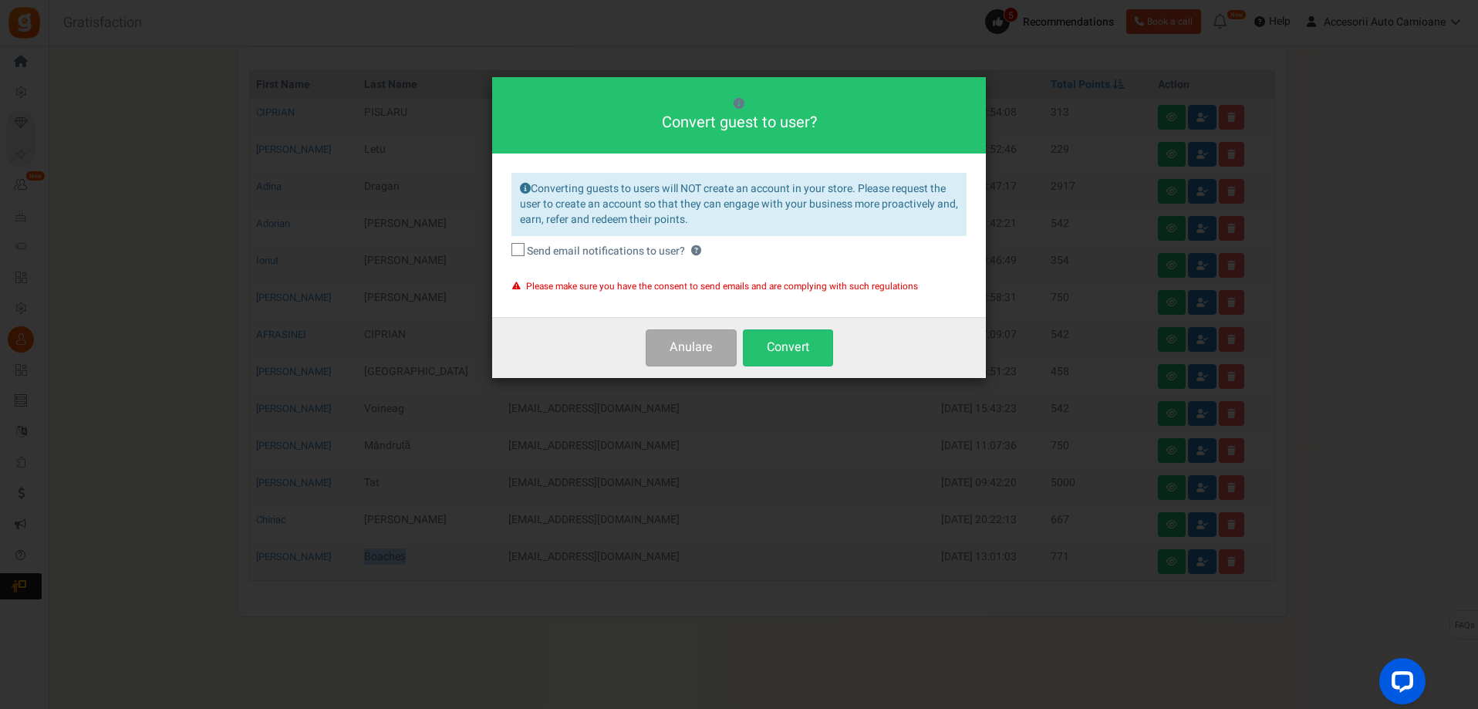
click at [518, 250] on icon at bounding box center [519, 250] width 10 height 10
click at [506, 250] on input "Send email notifications to user? ?" at bounding box center [501, 252] width 10 height 10
checkbox input "true"
click at [780, 353] on button "Convert" at bounding box center [788, 347] width 90 height 36
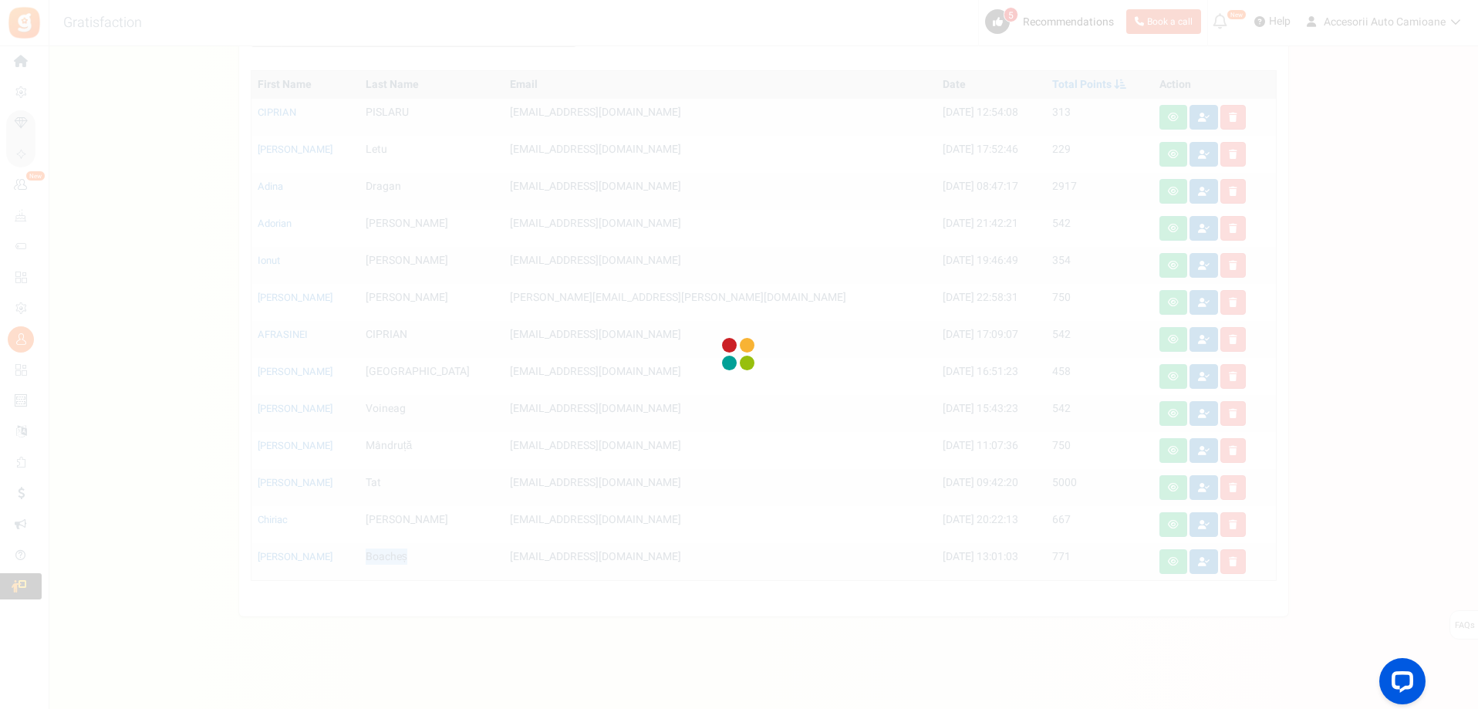
scroll to position [0, 0]
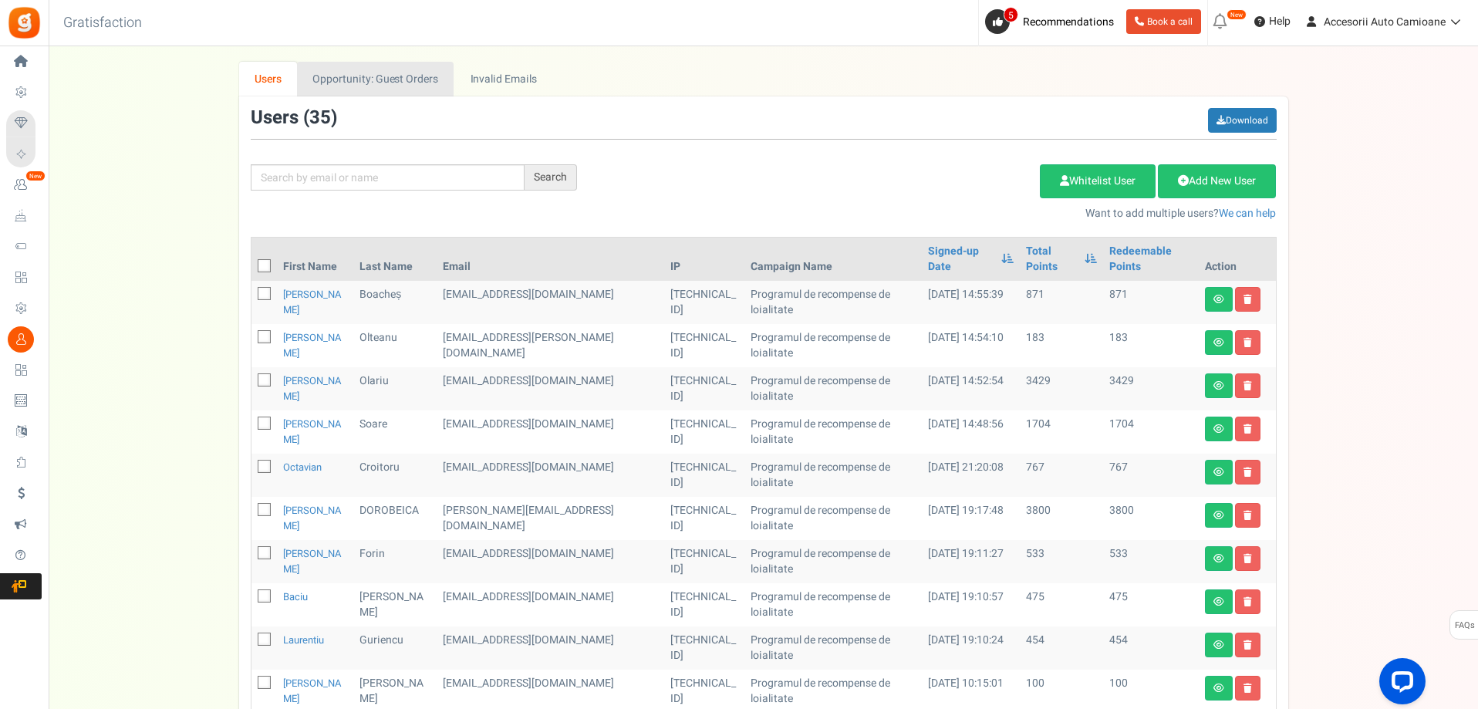
click at [416, 77] on link "Opportunity: Guest Orders" at bounding box center [375, 79] width 157 height 35
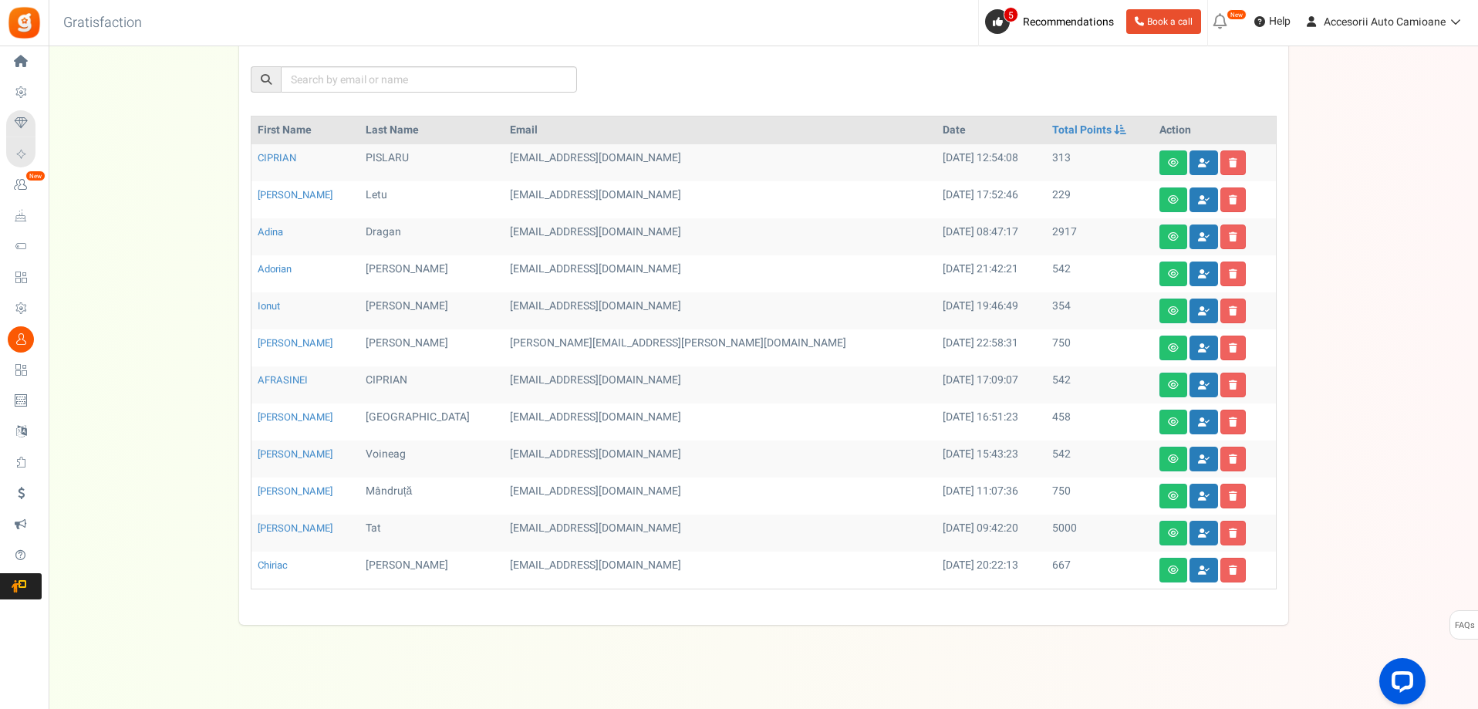
scroll to position [106, 0]
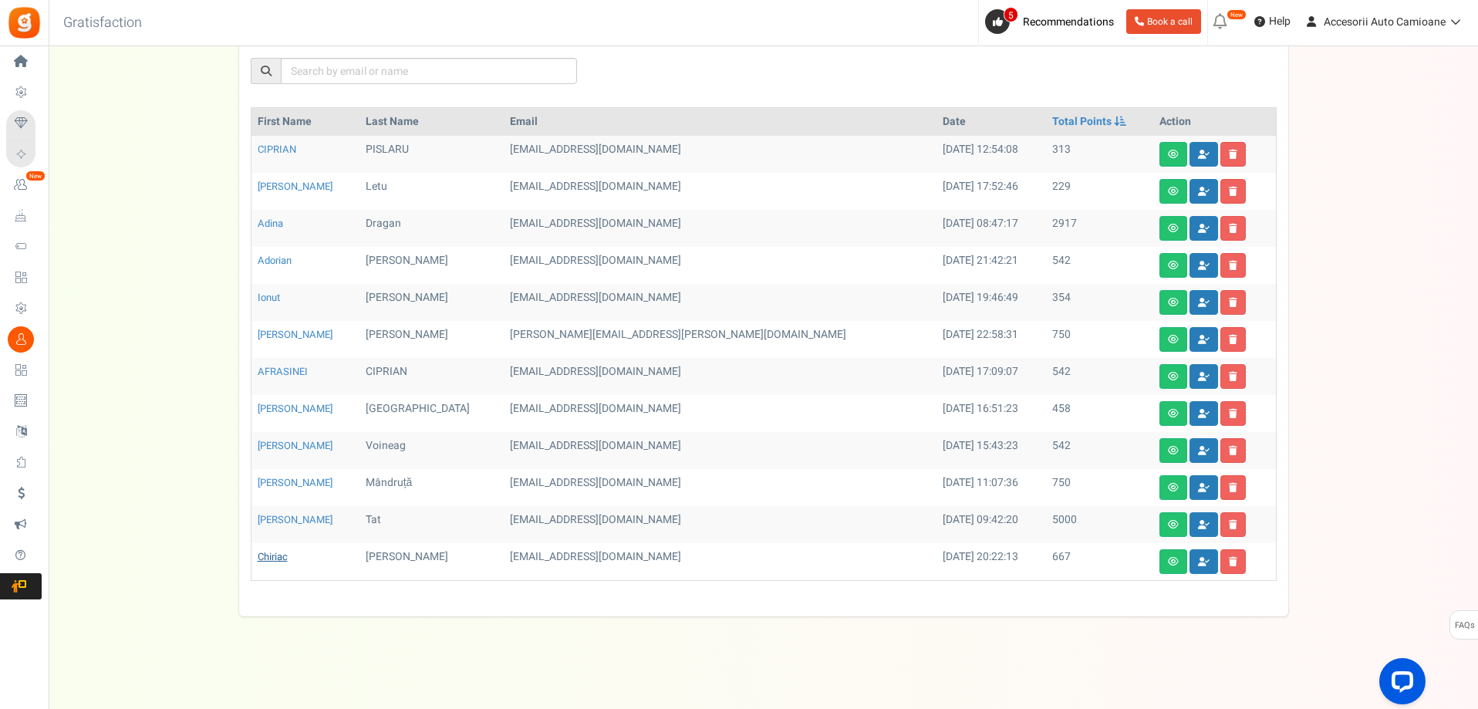
click at [282, 561] on td "[PERSON_NAME]" at bounding box center [306, 561] width 108 height 37
click at [293, 553] on td "[PERSON_NAME]" at bounding box center [306, 561] width 108 height 37
drag, startPoint x: 296, startPoint y: 549, endPoint x: 256, endPoint y: 551, distance: 39.4
click at [256, 551] on td "[PERSON_NAME]" at bounding box center [306, 561] width 108 height 37
click at [267, 559] on link "[PERSON_NAME]" at bounding box center [273, 556] width 30 height 15
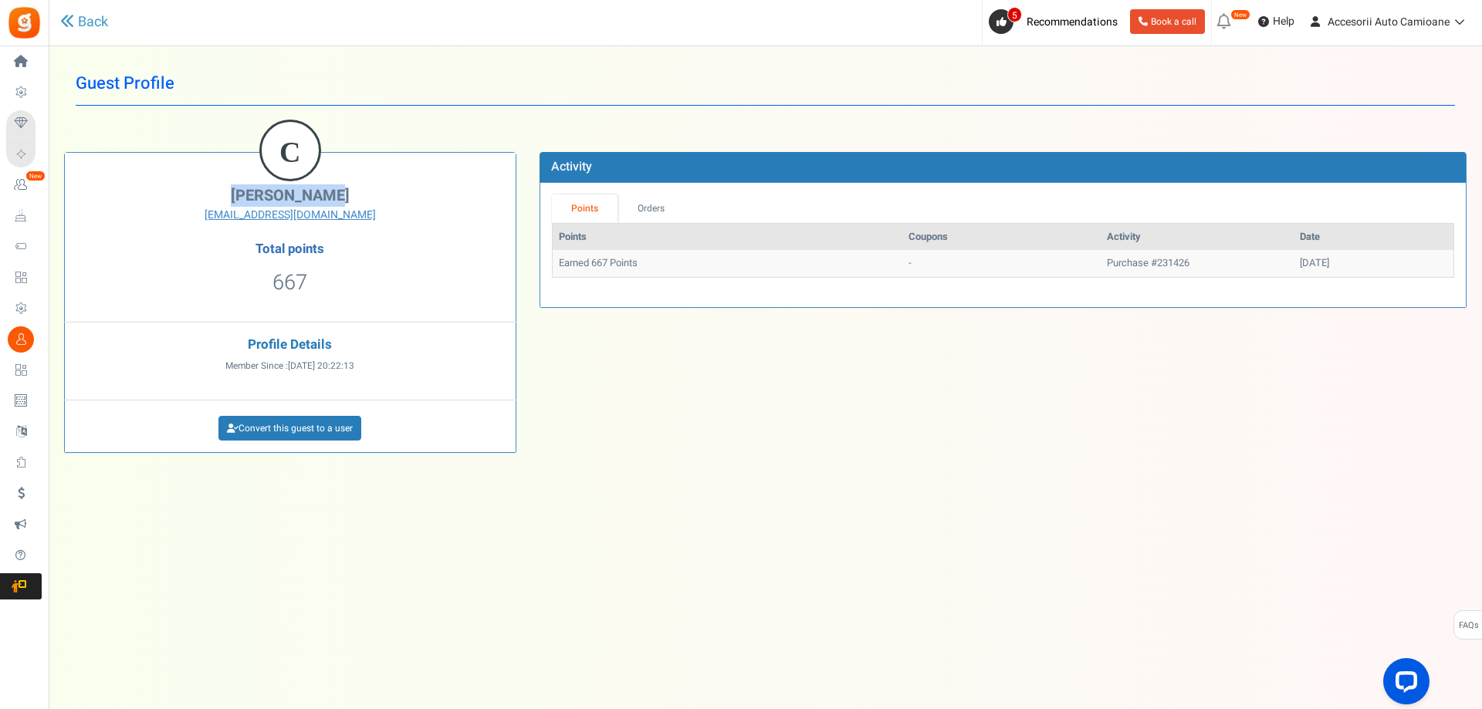
drag, startPoint x: 365, startPoint y: 191, endPoint x: 253, endPoint y: 192, distance: 111.9
click at [253, 192] on h2 "Chiriac Emil" at bounding box center [289, 196] width 427 height 17
copy span "Chiriac Emil"
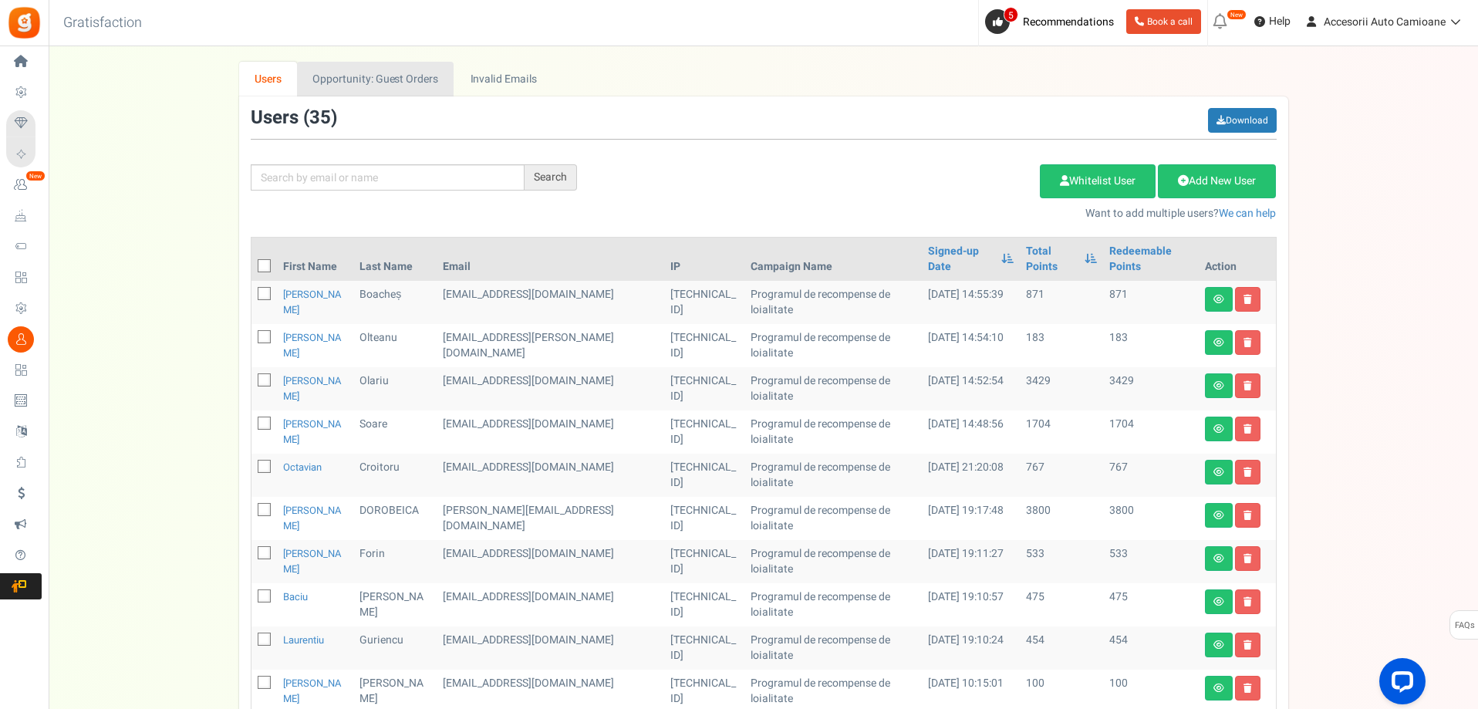
click at [402, 90] on link "Opportunity: Guest Orders" at bounding box center [375, 79] width 157 height 35
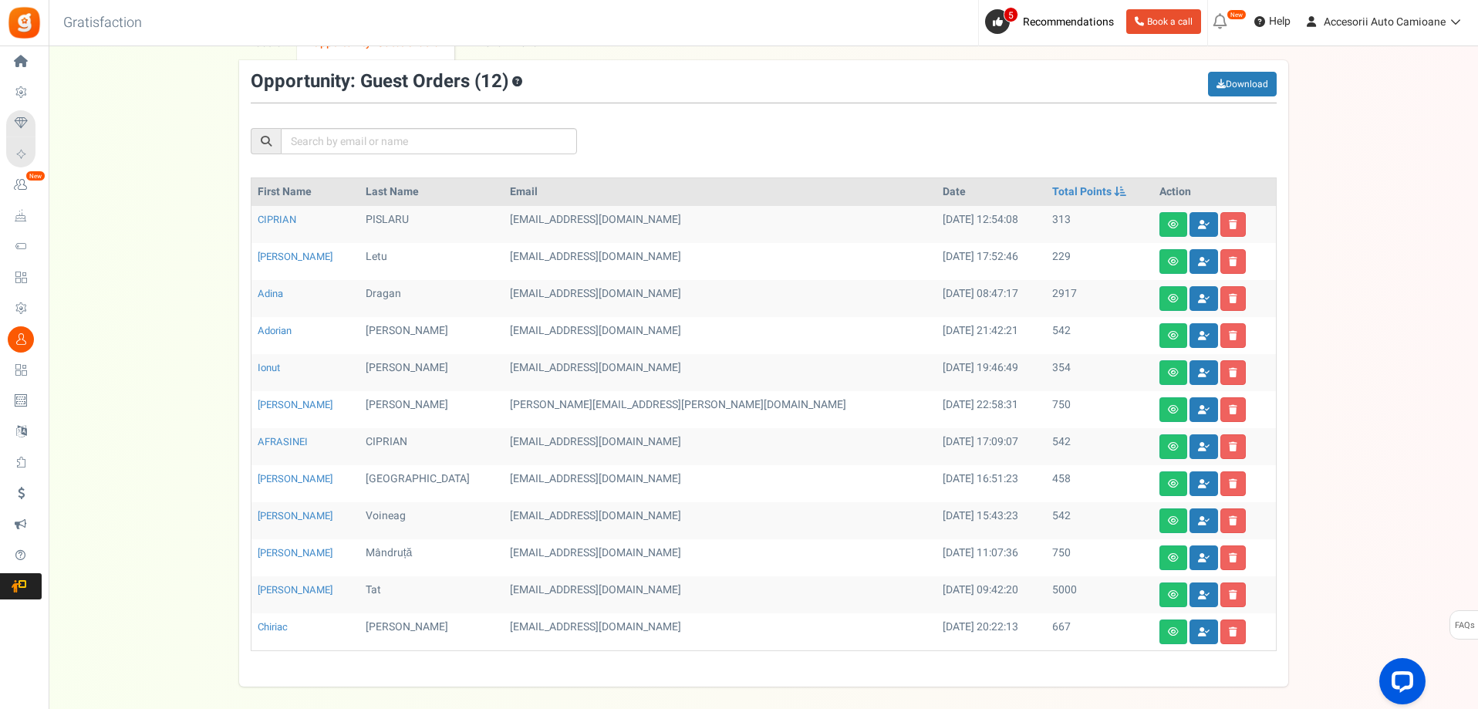
scroll to position [106, 0]
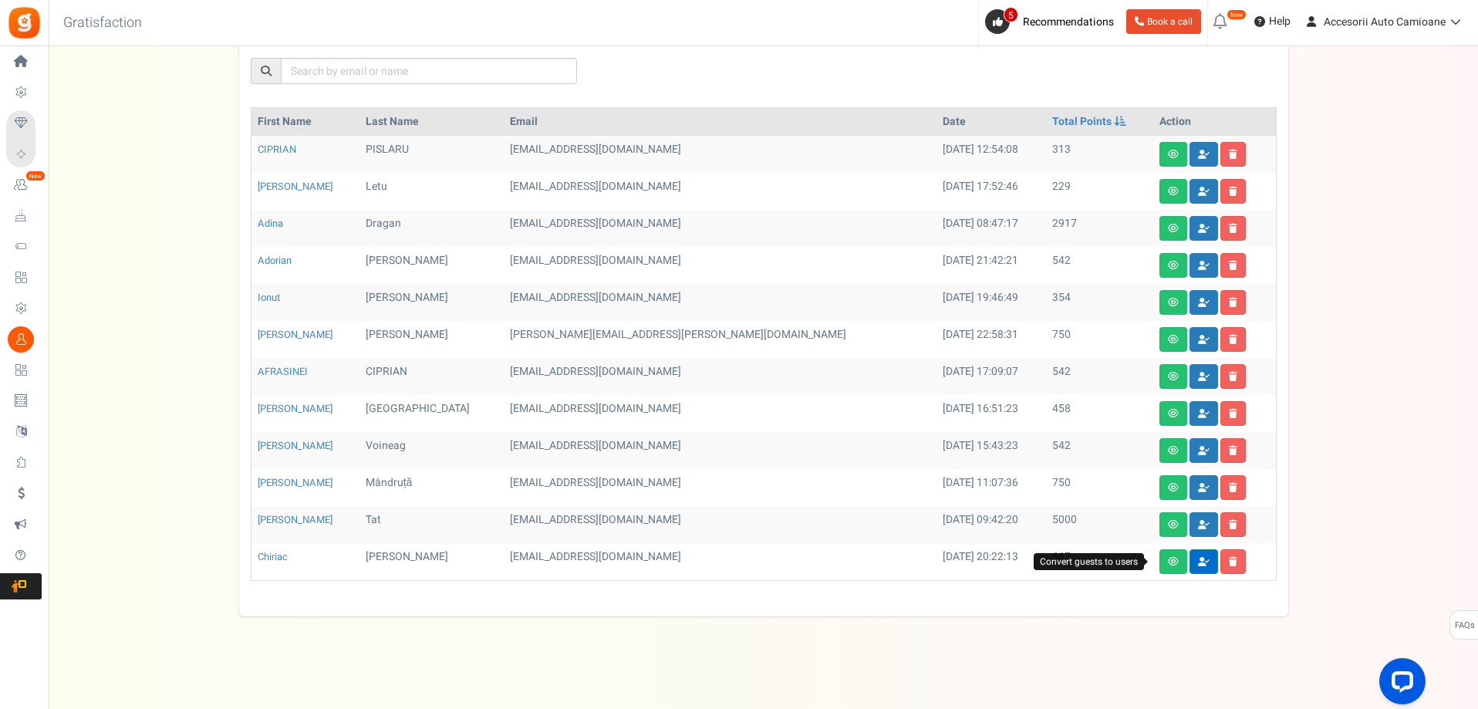
click at [1198, 564] on icon at bounding box center [1204, 561] width 12 height 9
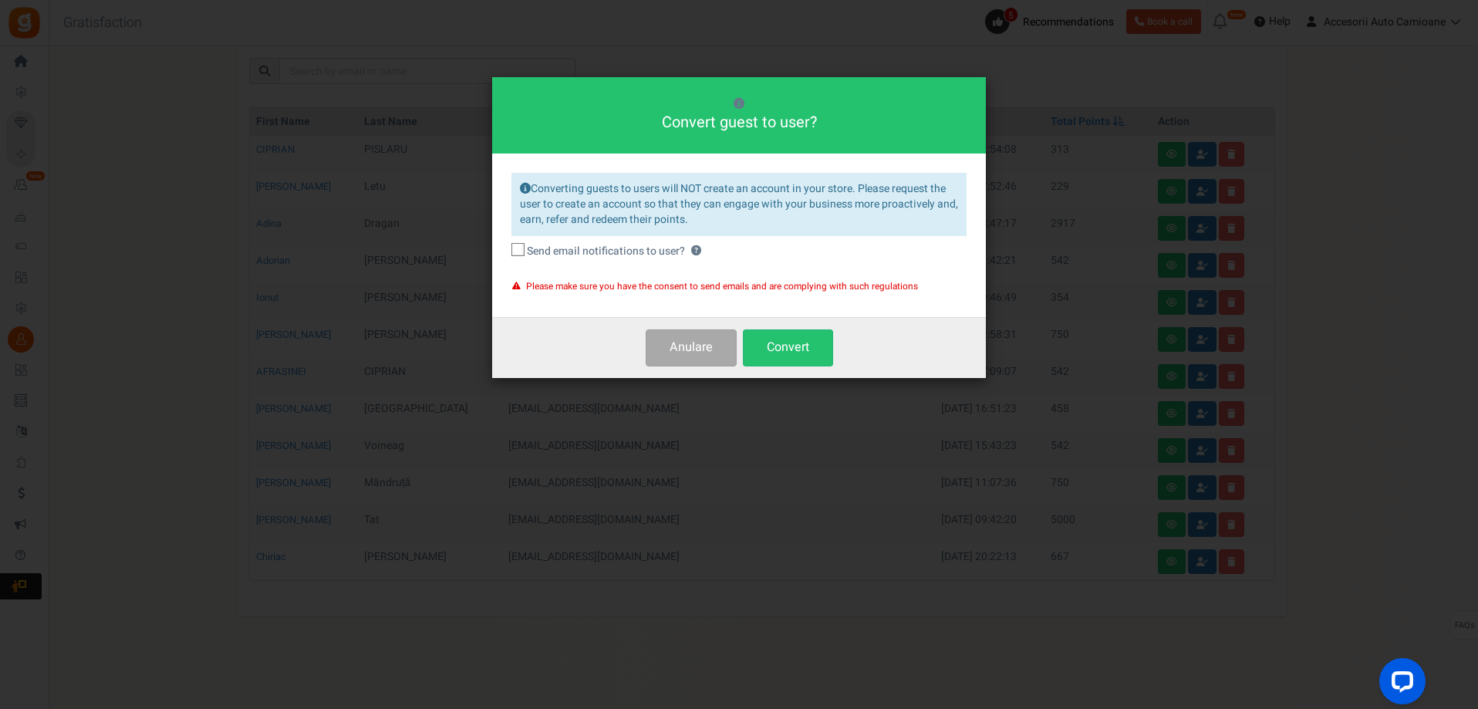
click at [515, 248] on icon at bounding box center [519, 250] width 10 height 10
click at [506, 248] on input "Send email notifications to user? ?" at bounding box center [501, 252] width 10 height 10
checkbox input "true"
click at [795, 352] on button "Convert" at bounding box center [788, 347] width 90 height 36
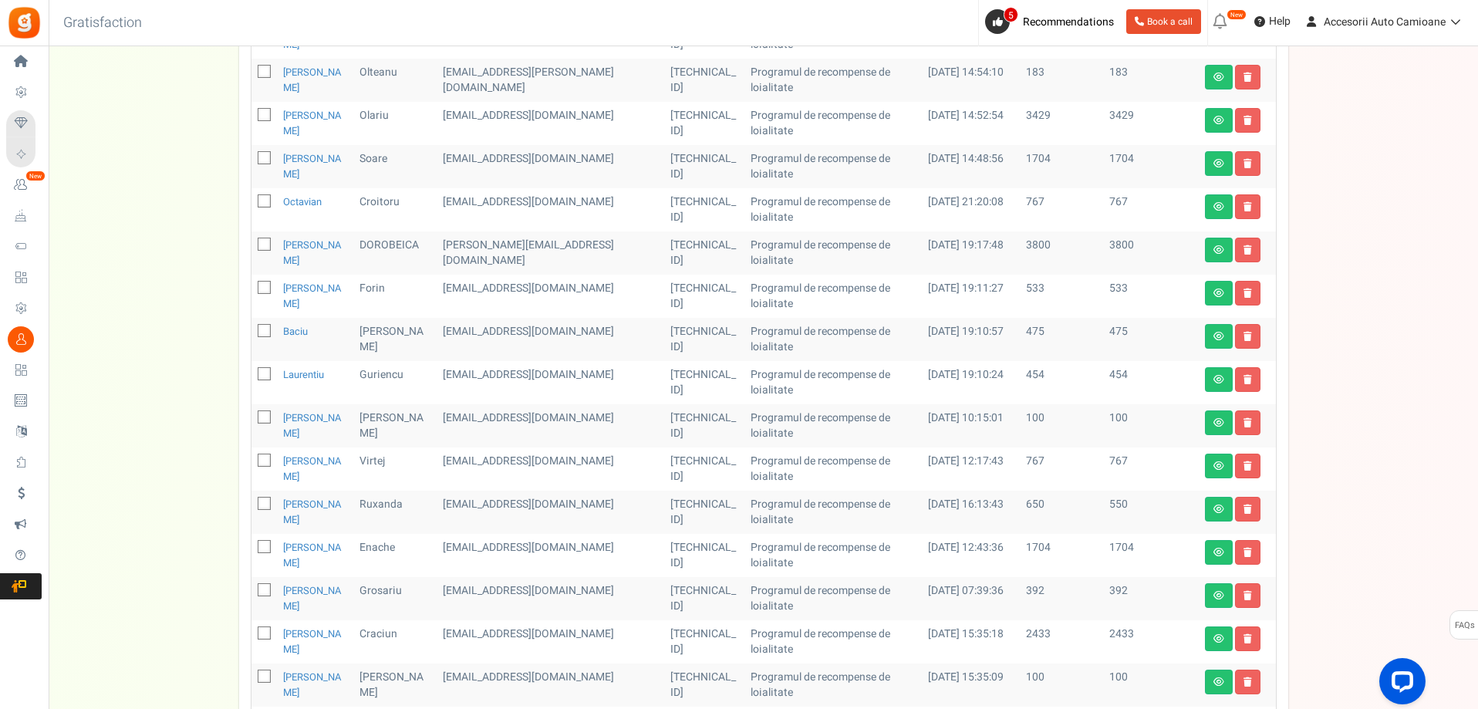
scroll to position [0, 0]
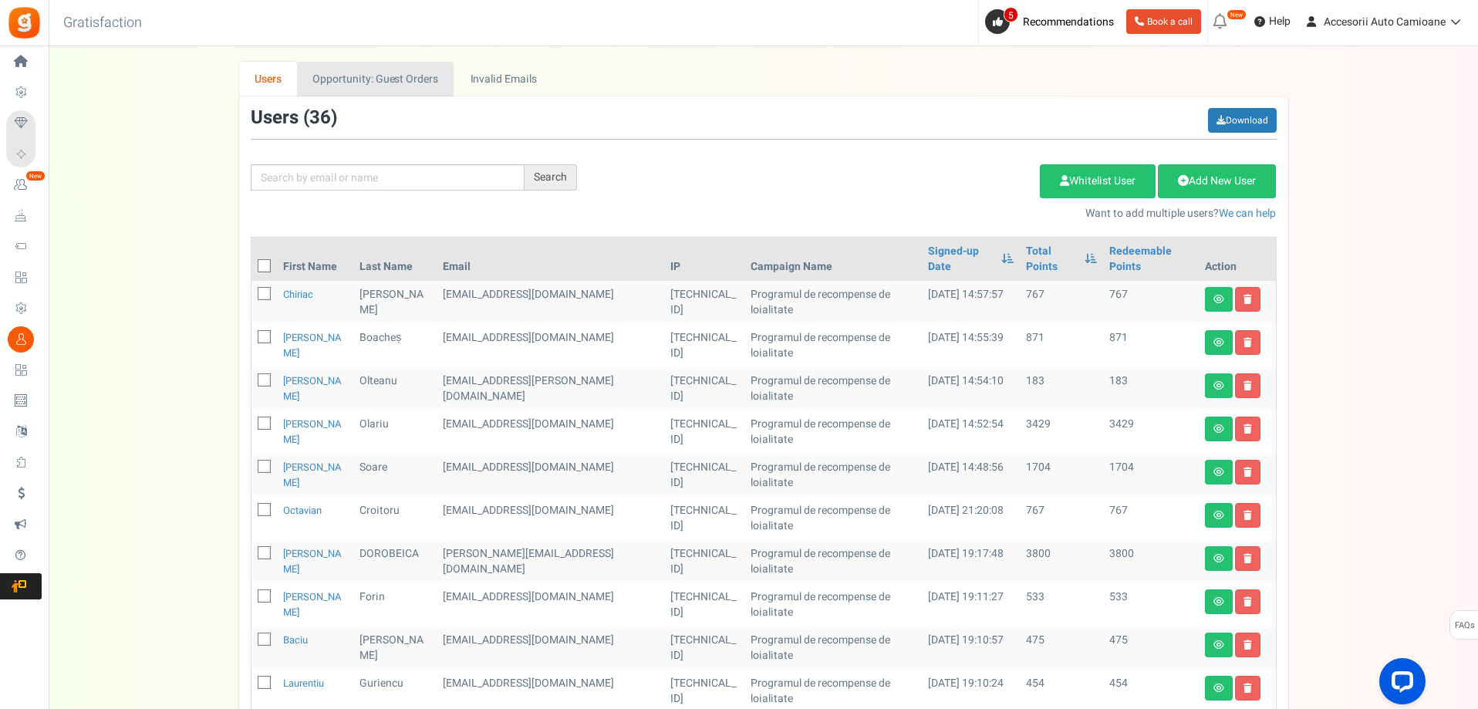
click at [385, 76] on link "Opportunity: Guest Orders" at bounding box center [375, 79] width 157 height 35
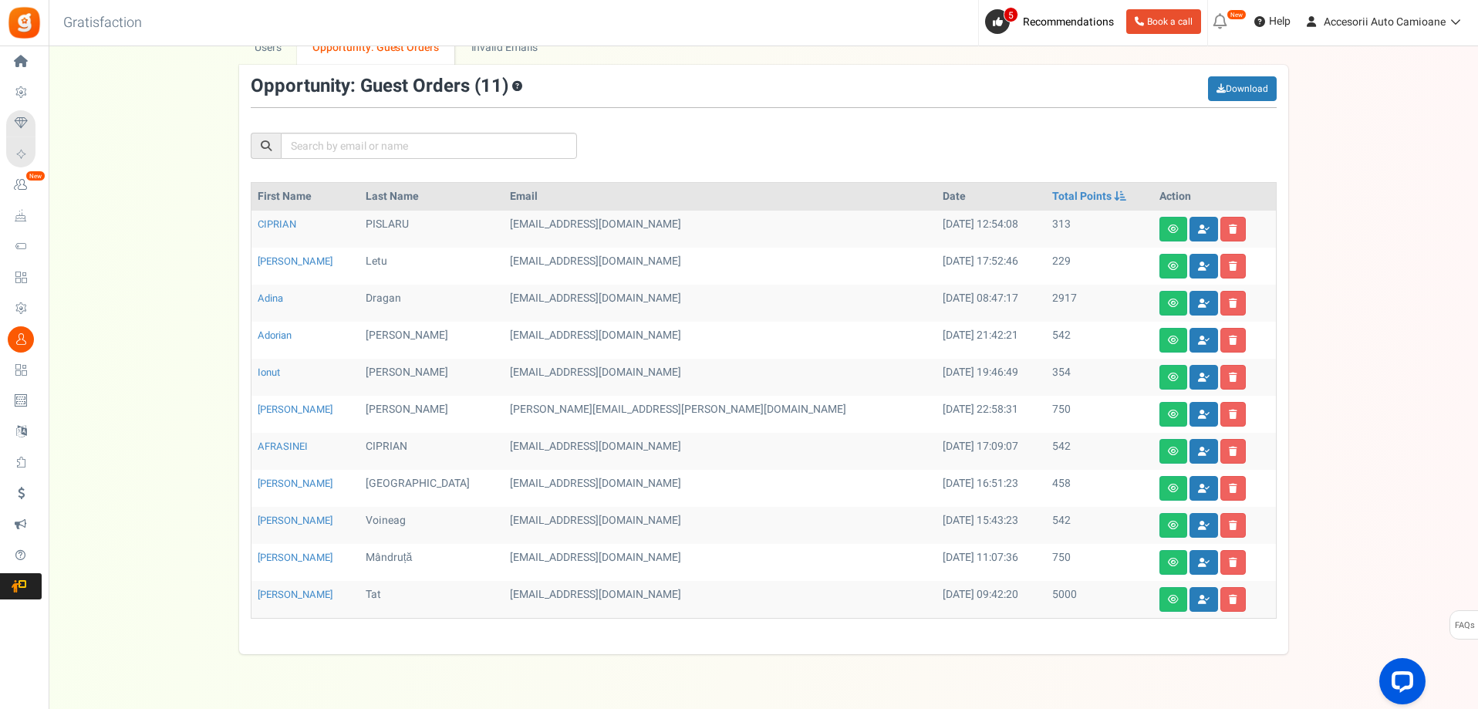
scroll to position [69, 0]
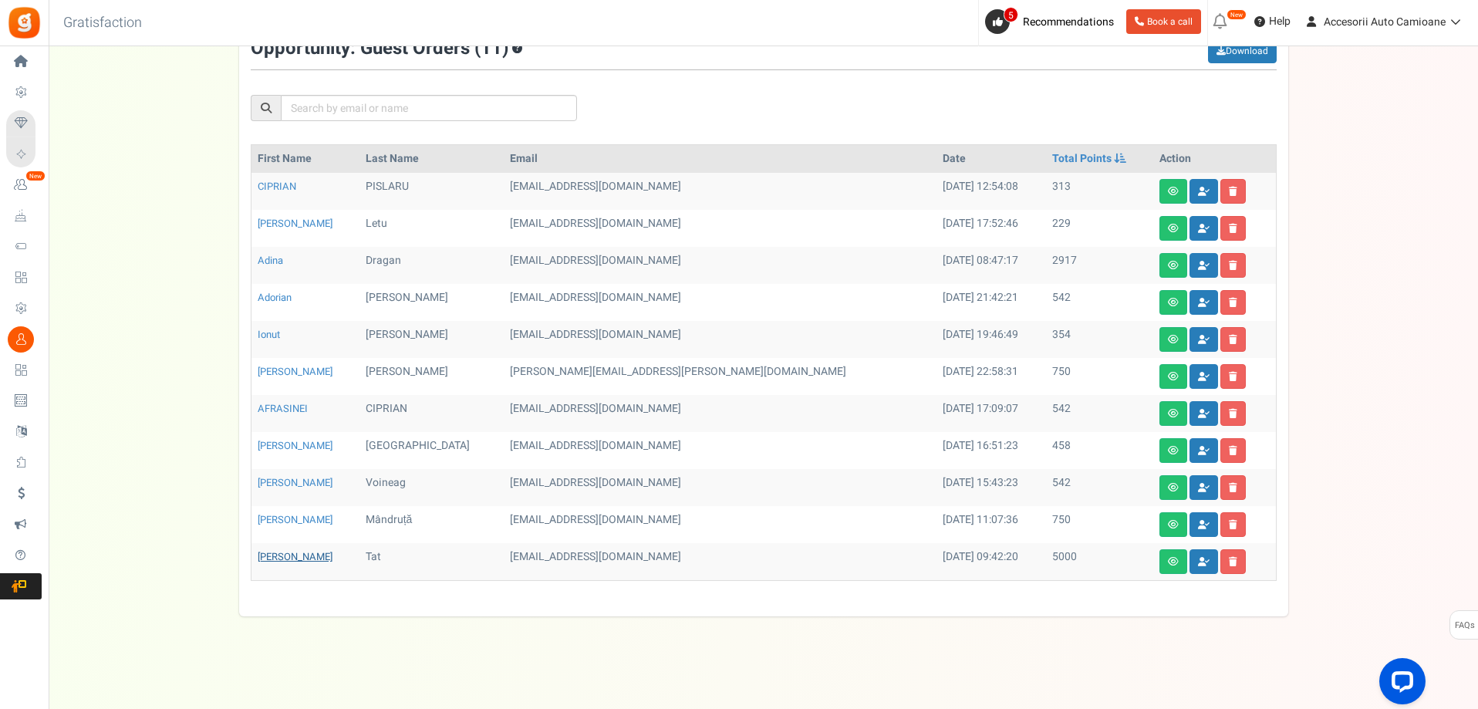
click at [291, 557] on link "[PERSON_NAME]" at bounding box center [295, 556] width 75 height 15
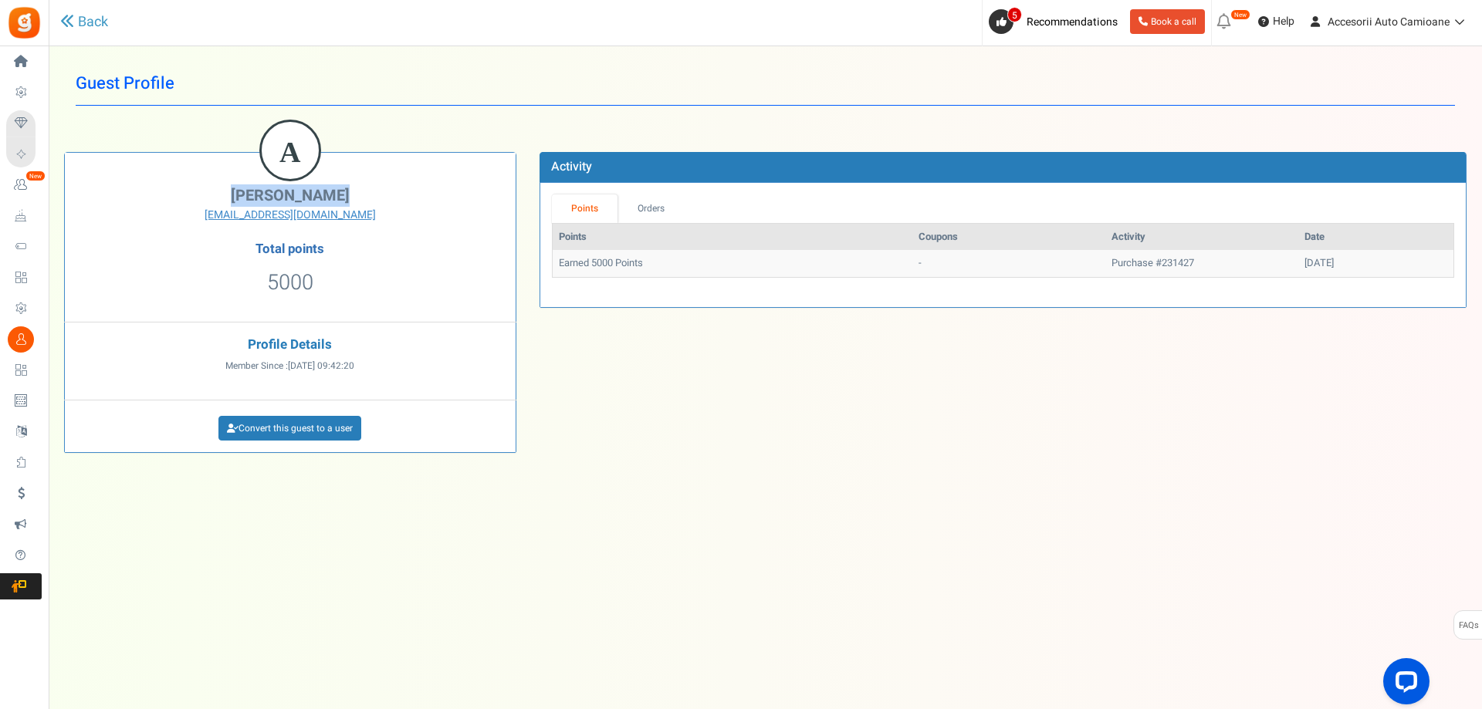
drag, startPoint x: 355, startPoint y: 196, endPoint x: 238, endPoint y: 194, distance: 117.3
click at [238, 194] on h2 "Alexandru Tat" at bounding box center [289, 196] width 427 height 17
copy span "Alexandru Tat"
click at [96, 29] on link "Back" at bounding box center [84, 22] width 48 height 20
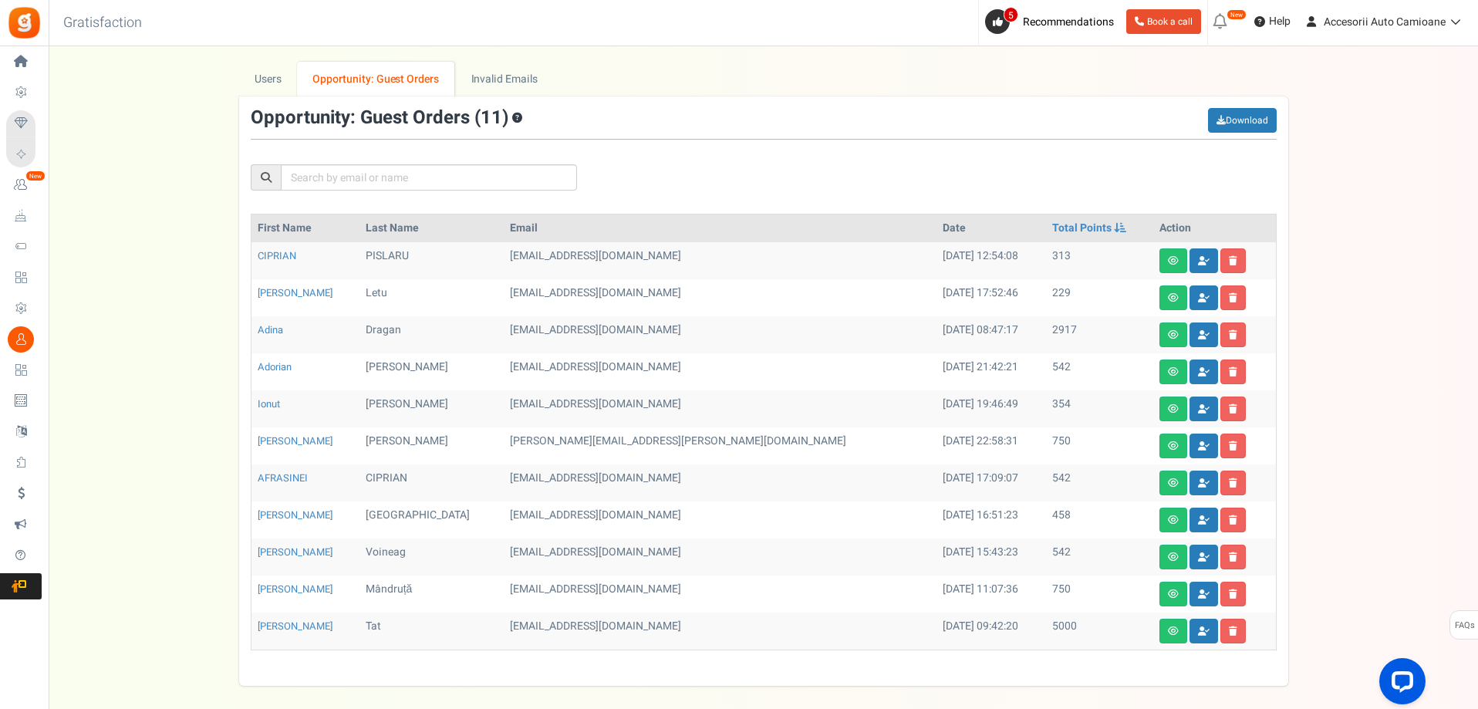
drag, startPoint x: 309, startPoint y: 630, endPoint x: 252, endPoint y: 627, distance: 57.1
click at [252, 627] on td "[PERSON_NAME]" at bounding box center [306, 631] width 108 height 37
click at [272, 627] on link "[PERSON_NAME]" at bounding box center [295, 626] width 75 height 15
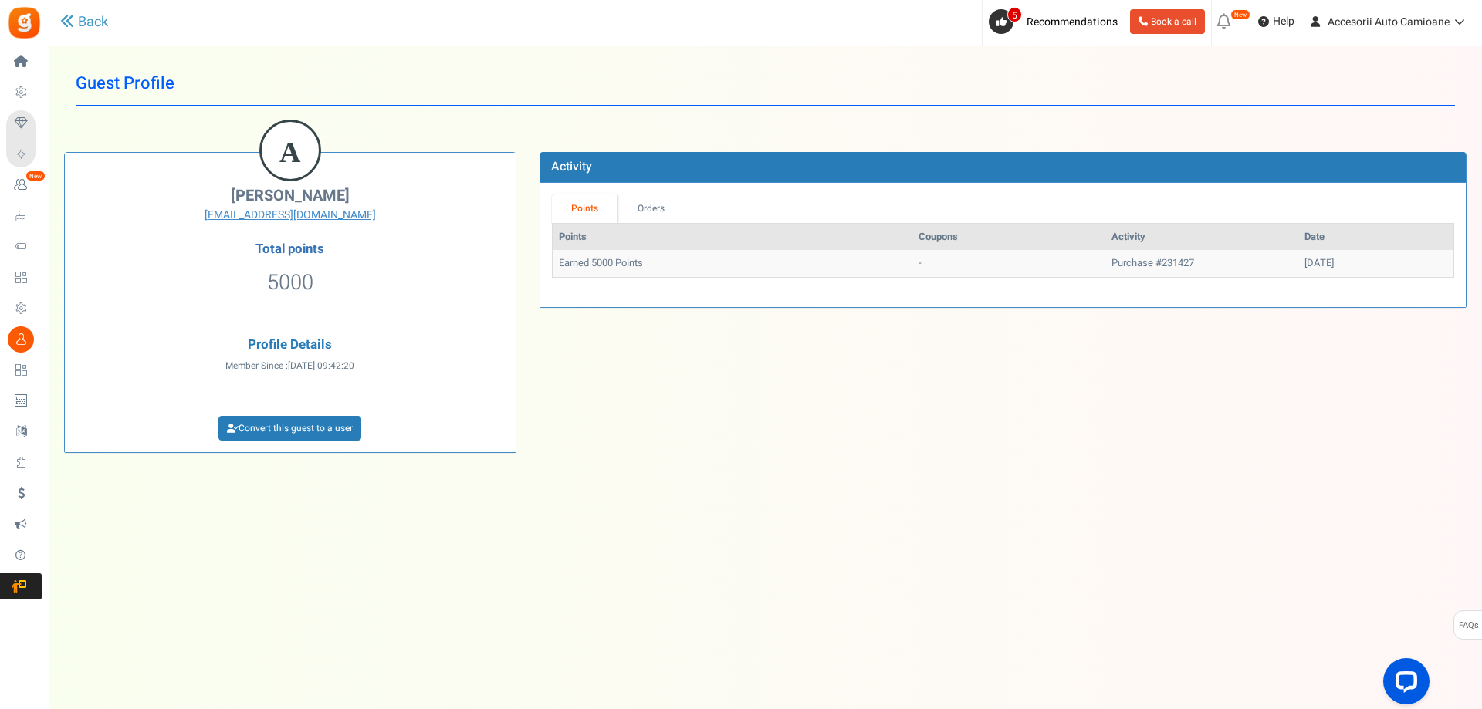
drag, startPoint x: 299, startPoint y: 197, endPoint x: 316, endPoint y: 191, distance: 18.1
click at [316, 191] on span "Alexandru Tat" at bounding box center [290, 195] width 119 height 22
click at [328, 192] on span "Alexandru Tat" at bounding box center [290, 195] width 119 height 22
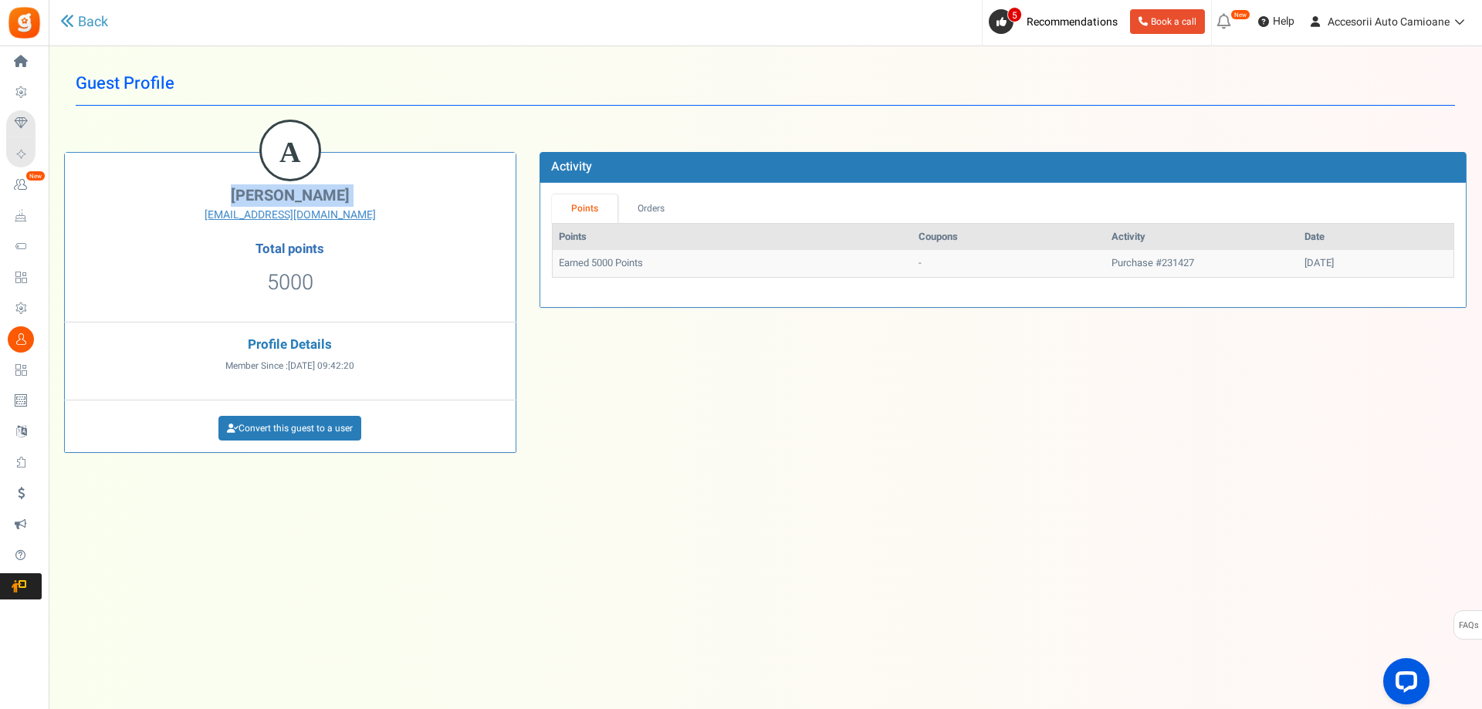
copy div "Alexandru Tat alex.tatbiliard@gmail.com"
click at [65, 26] on icon at bounding box center [67, 21] width 14 height 14
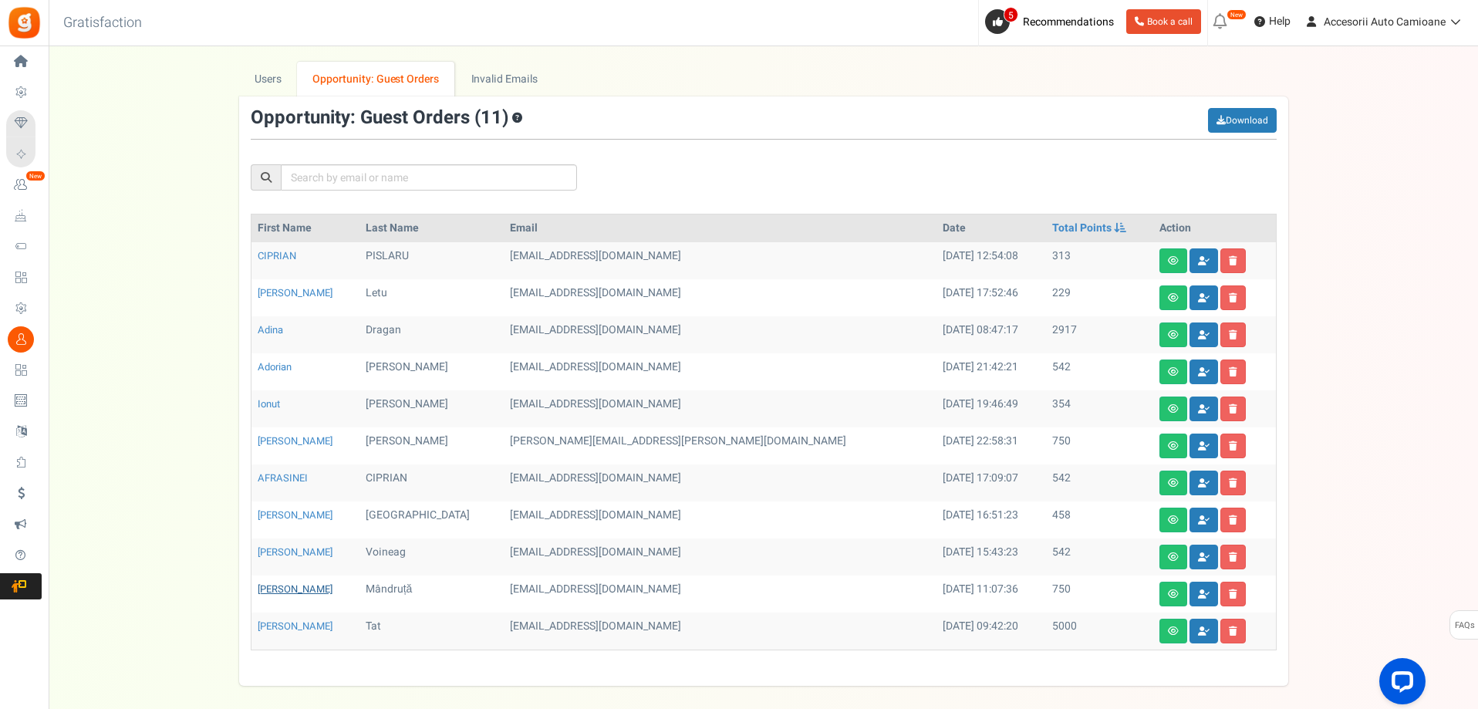
click at [278, 590] on link "[PERSON_NAME]" at bounding box center [295, 589] width 75 height 15
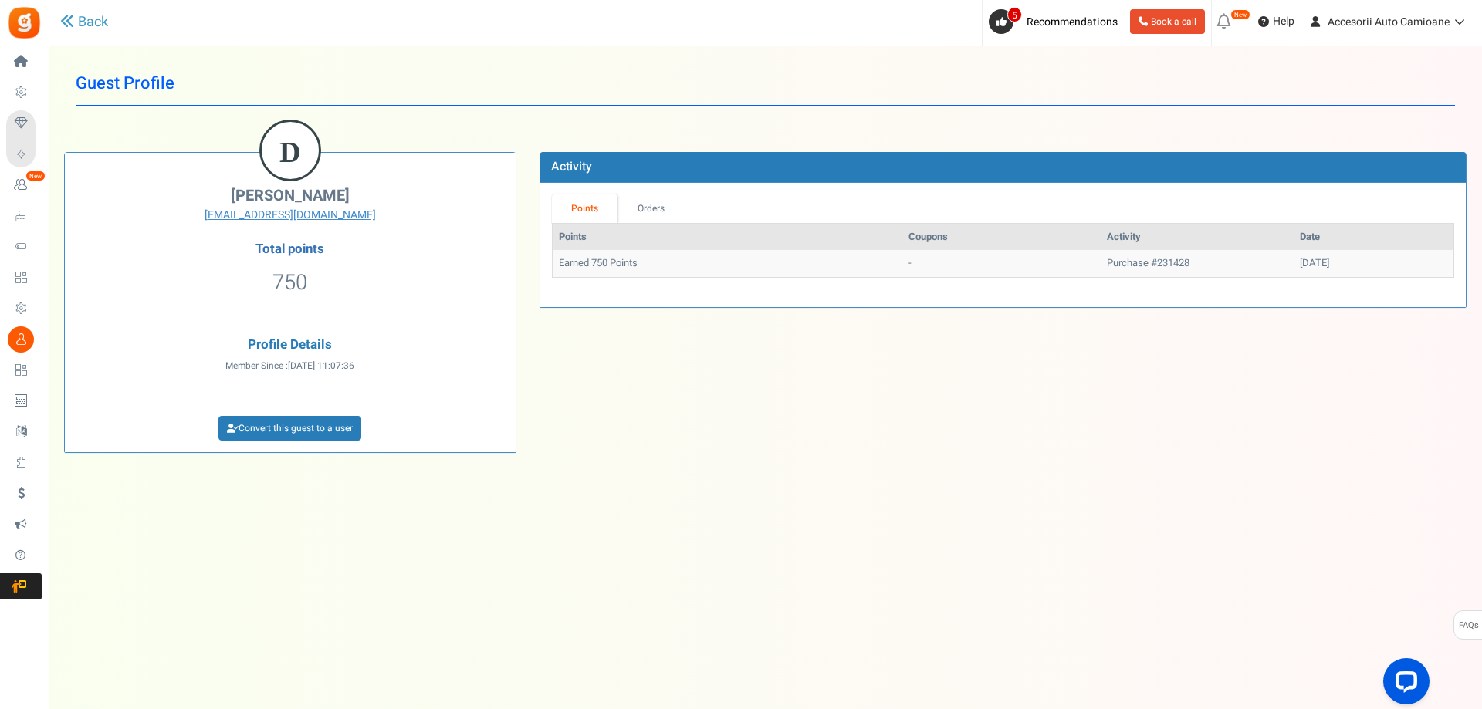
drag, startPoint x: 353, startPoint y: 201, endPoint x: 231, endPoint y: 196, distance: 122.8
click at [231, 196] on h2 "Daniel Mândruță" at bounding box center [289, 196] width 427 height 17
copy span "Daniel Mândruță"
click at [81, 24] on link "Back" at bounding box center [84, 22] width 48 height 20
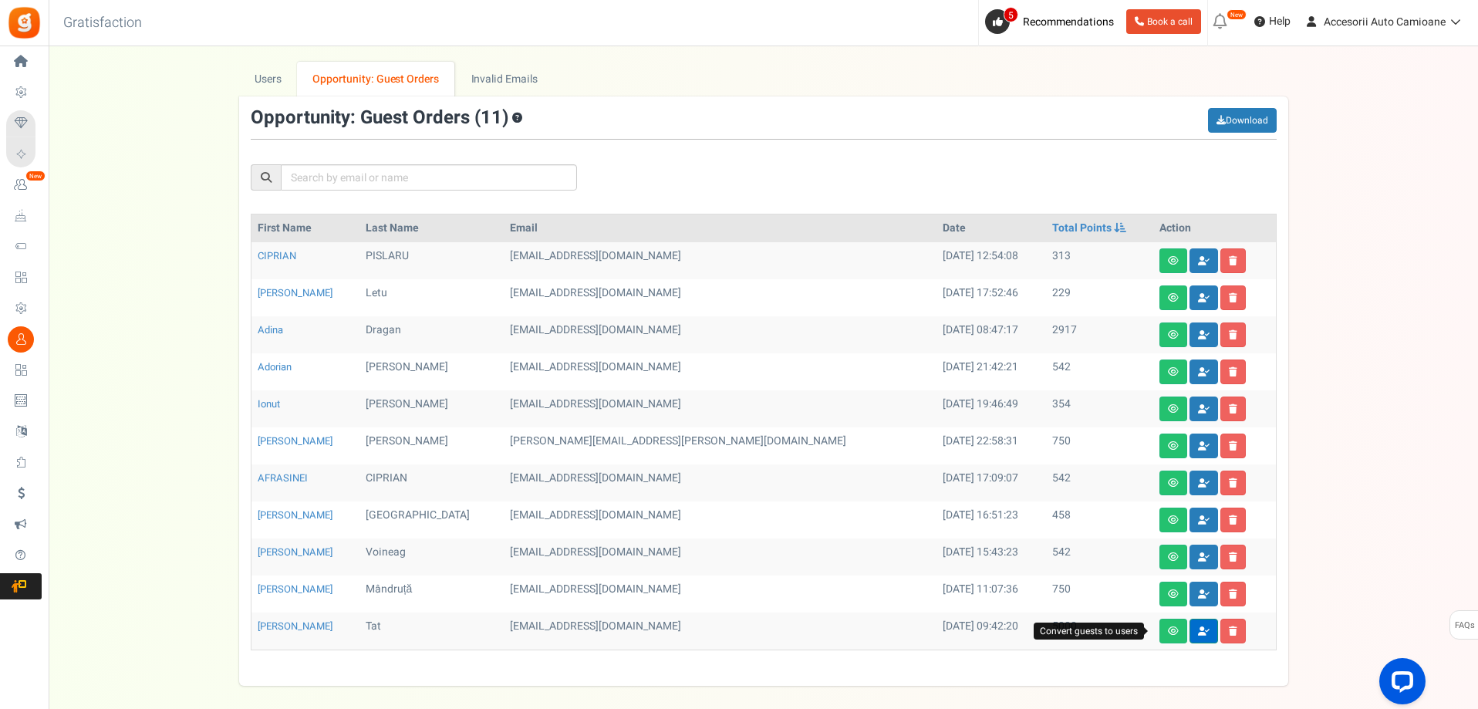
click at [1190, 634] on link at bounding box center [1204, 631] width 29 height 25
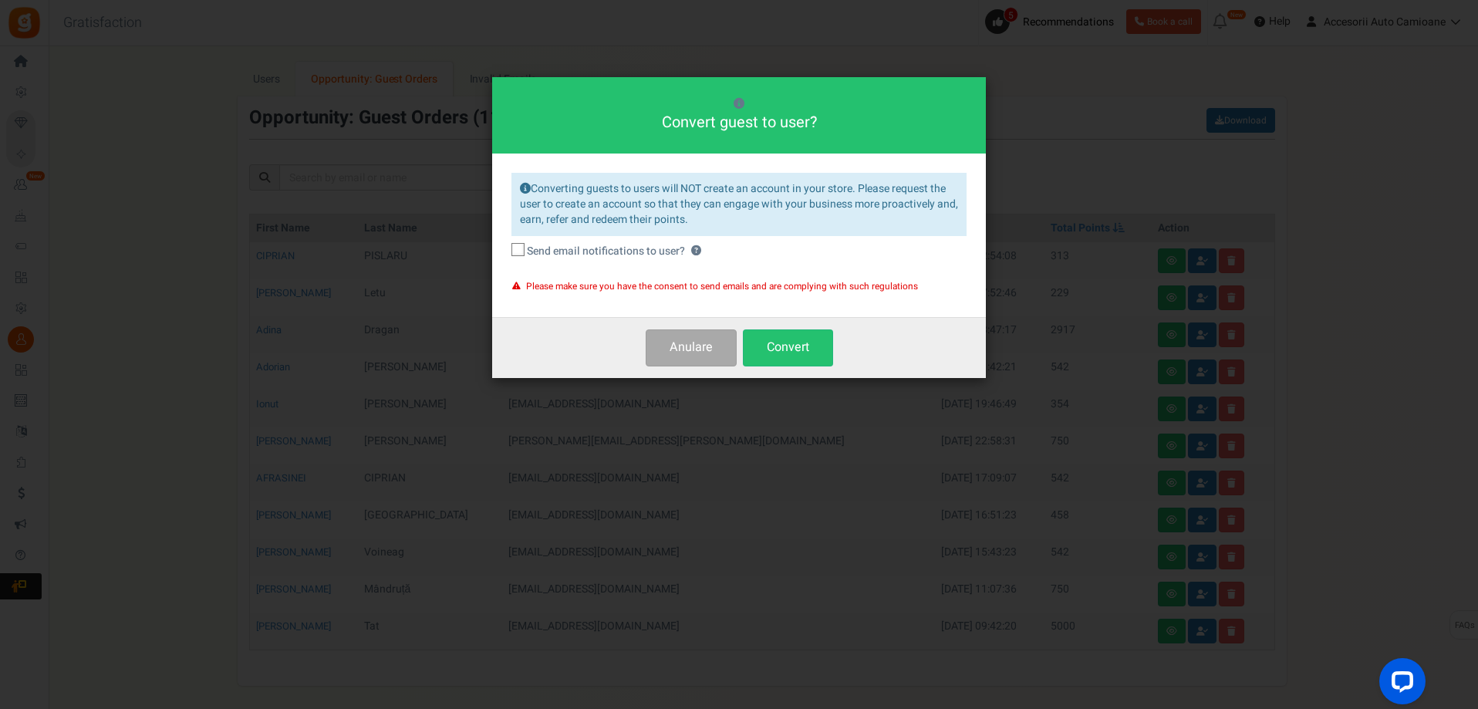
click at [510, 246] on div "Converting guests to users will NOT create an account in your store. Please req…" at bounding box center [739, 236] width 494 height 164
click at [779, 363] on button "Convert" at bounding box center [788, 347] width 90 height 36
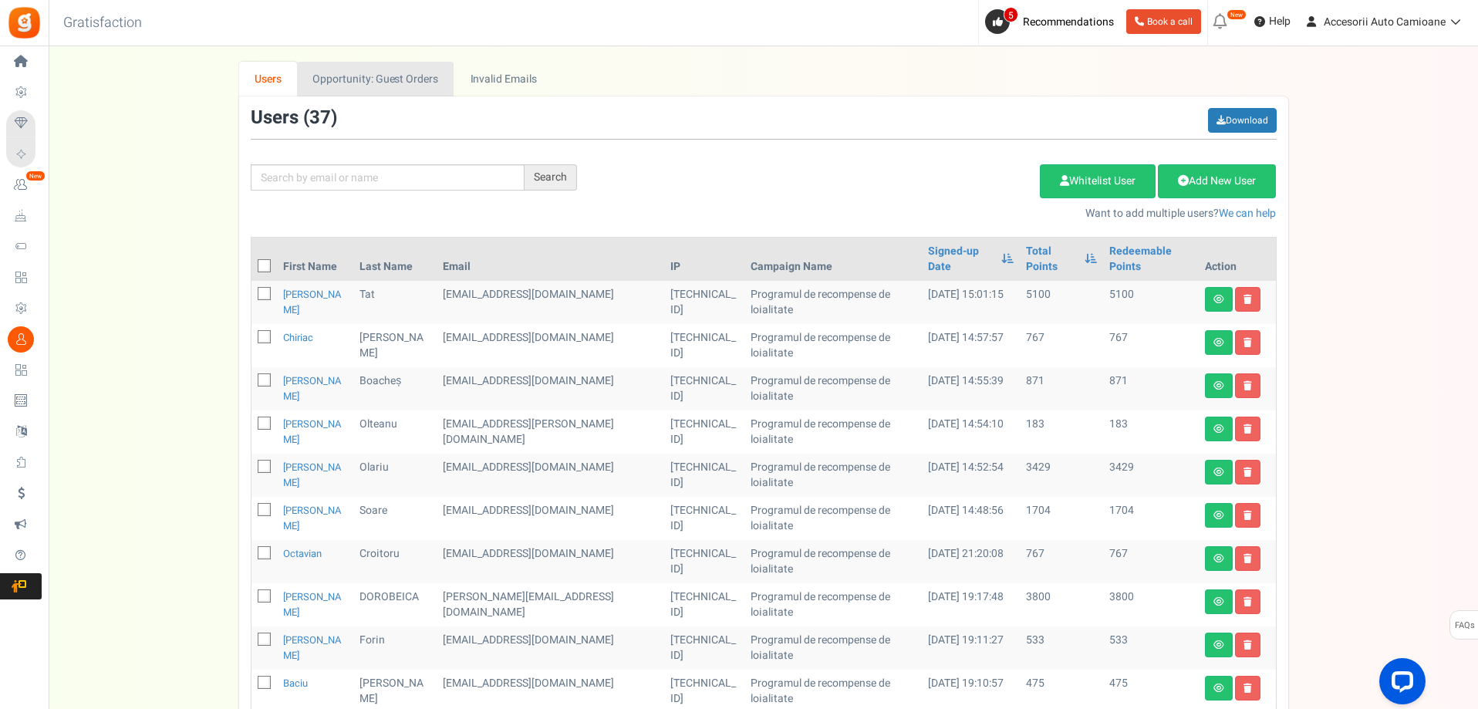
click at [380, 90] on link "Opportunity: Guest Orders" at bounding box center [375, 79] width 157 height 35
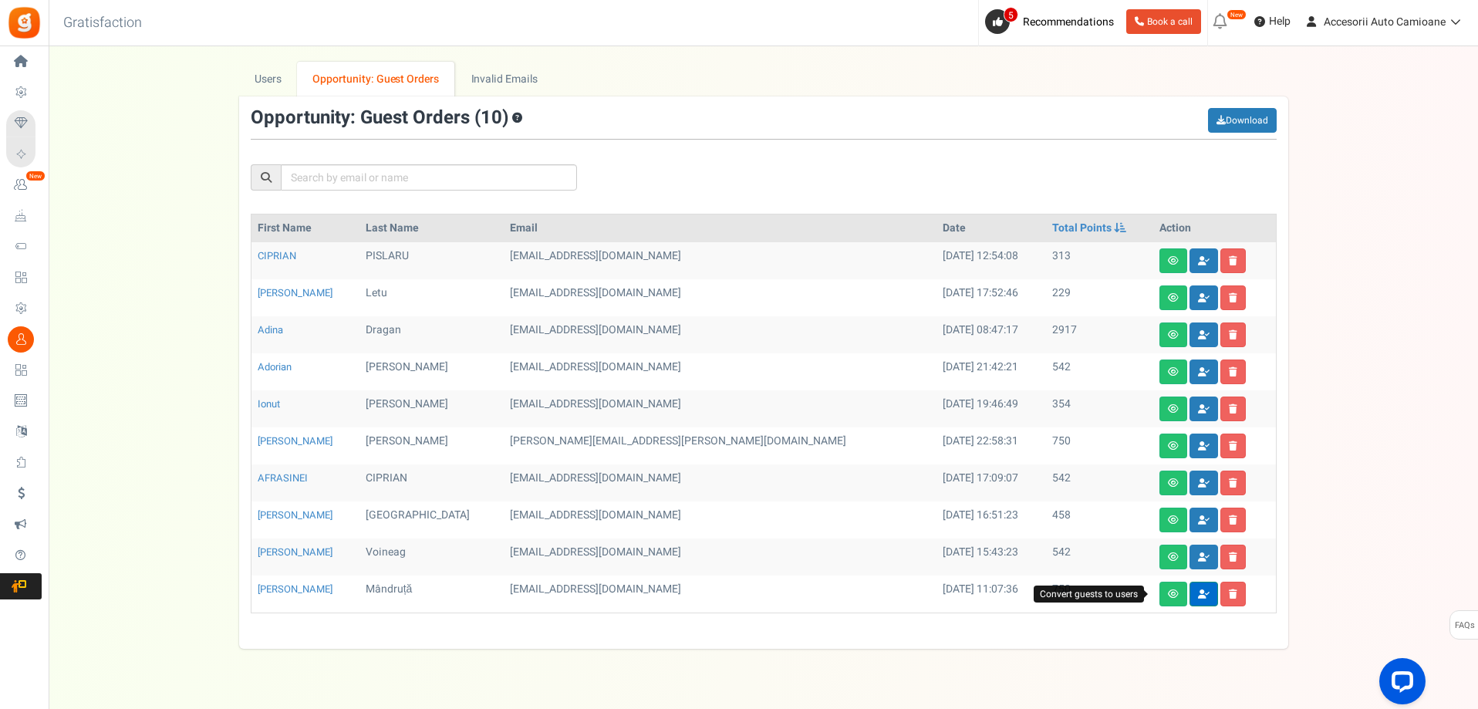
click at [1198, 591] on icon at bounding box center [1204, 594] width 12 height 9
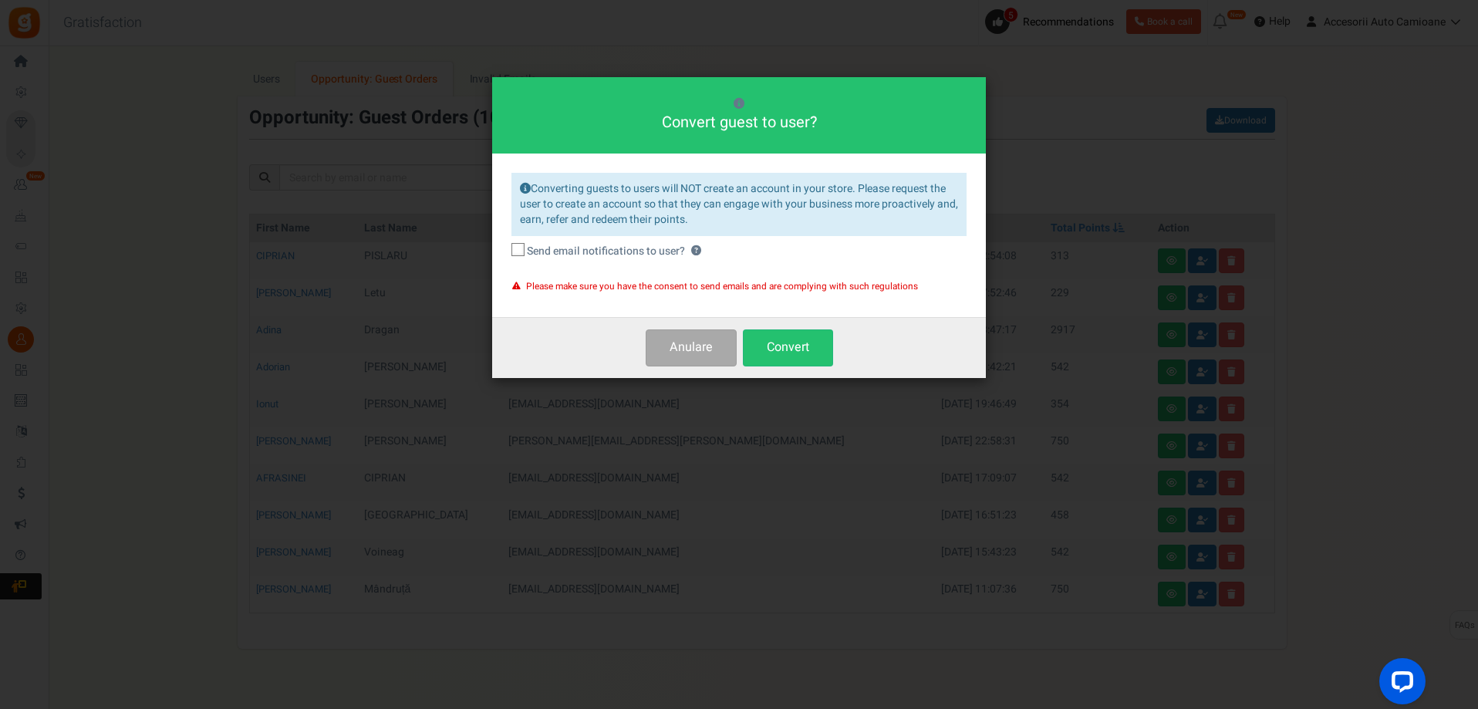
click at [525, 245] on label "Send email notifications to user? ?" at bounding box center [739, 251] width 455 height 15
click at [506, 247] on input "Send email notifications to user? ?" at bounding box center [501, 252] width 10 height 10
checkbox input "true"
click at [816, 353] on button "Convert" at bounding box center [788, 347] width 90 height 36
